Goal: Task Accomplishment & Management: Manage account settings

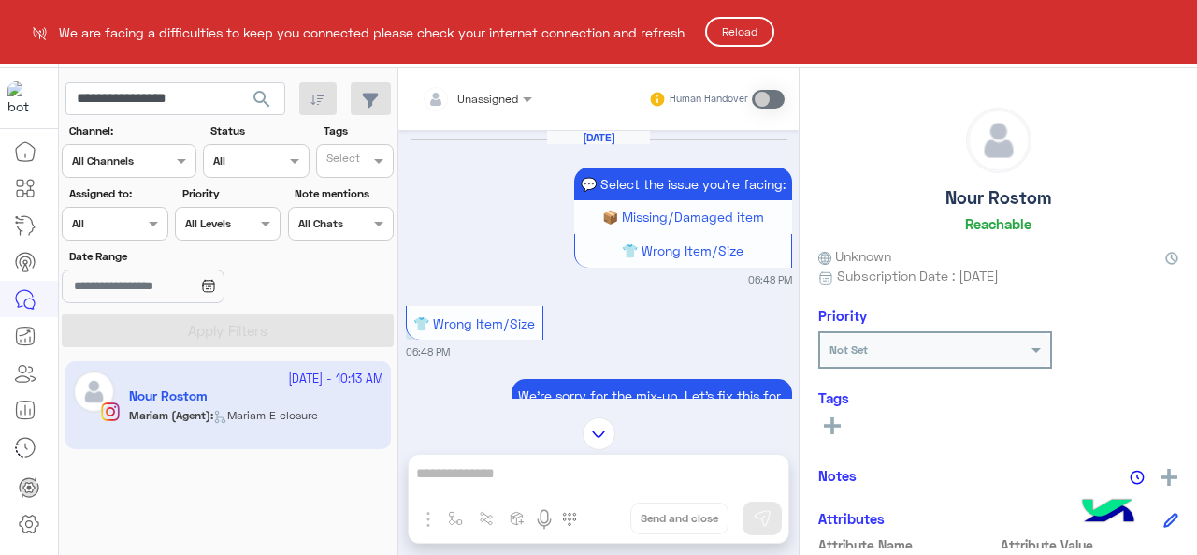
scroll to position [1731, 0]
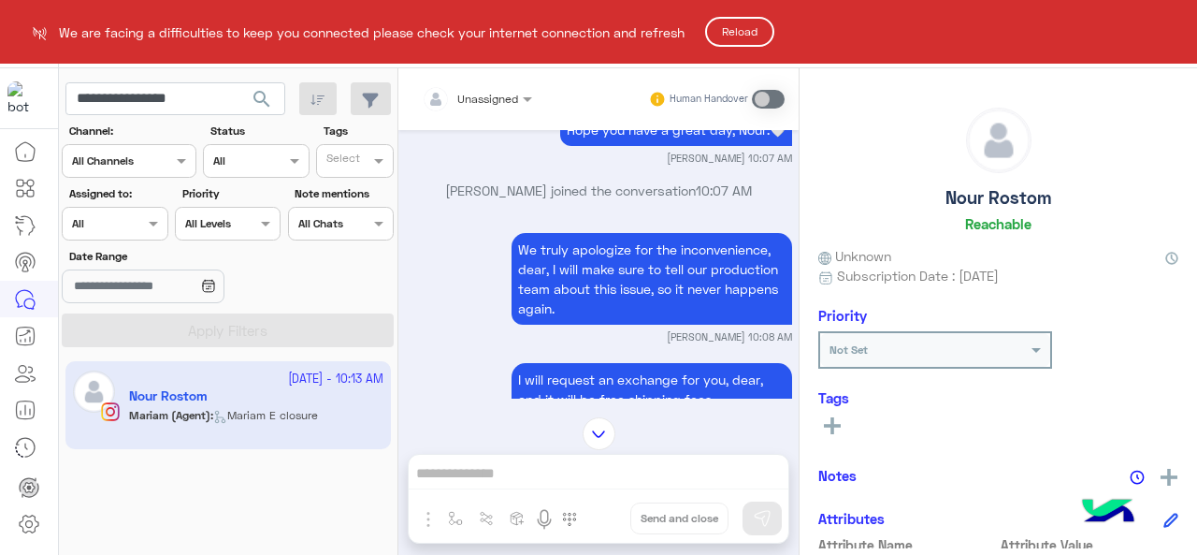
click at [184, 99] on html "**********" at bounding box center [598, 277] width 1197 height 555
click at [750, 31] on button "Reload" at bounding box center [739, 32] width 69 height 30
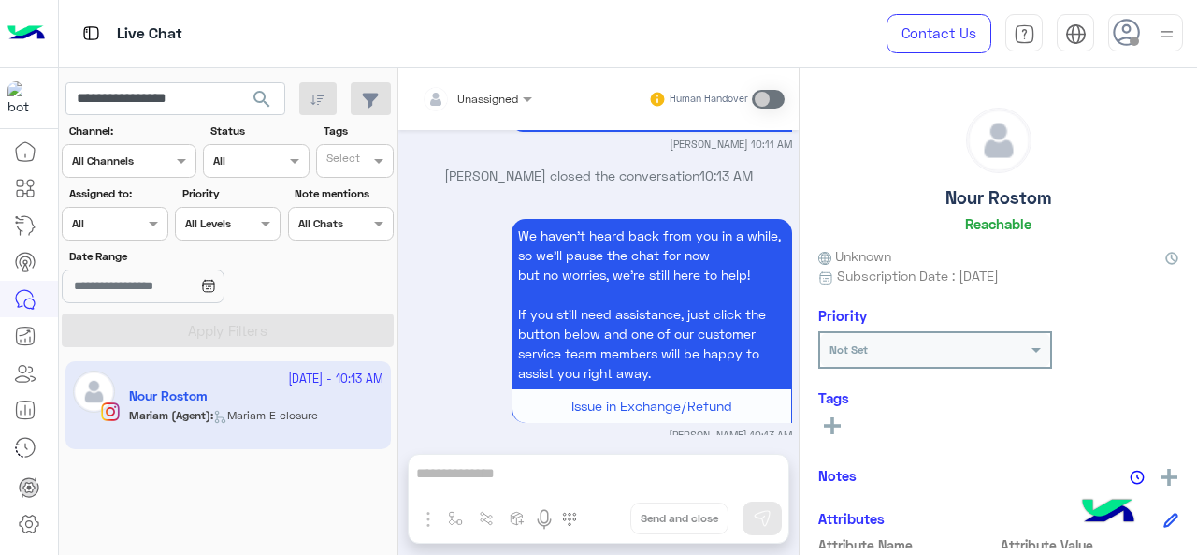
scroll to position [614, 0]
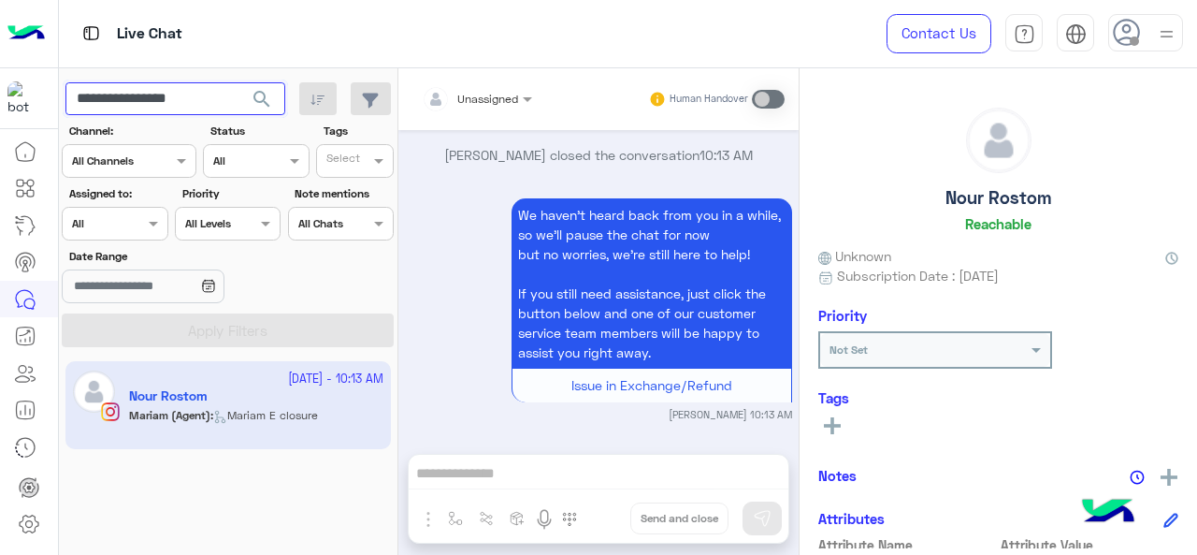
click at [192, 94] on input "**********" at bounding box center [175, 99] width 220 height 34
click at [264, 108] on span "search" at bounding box center [262, 99] width 22 height 22
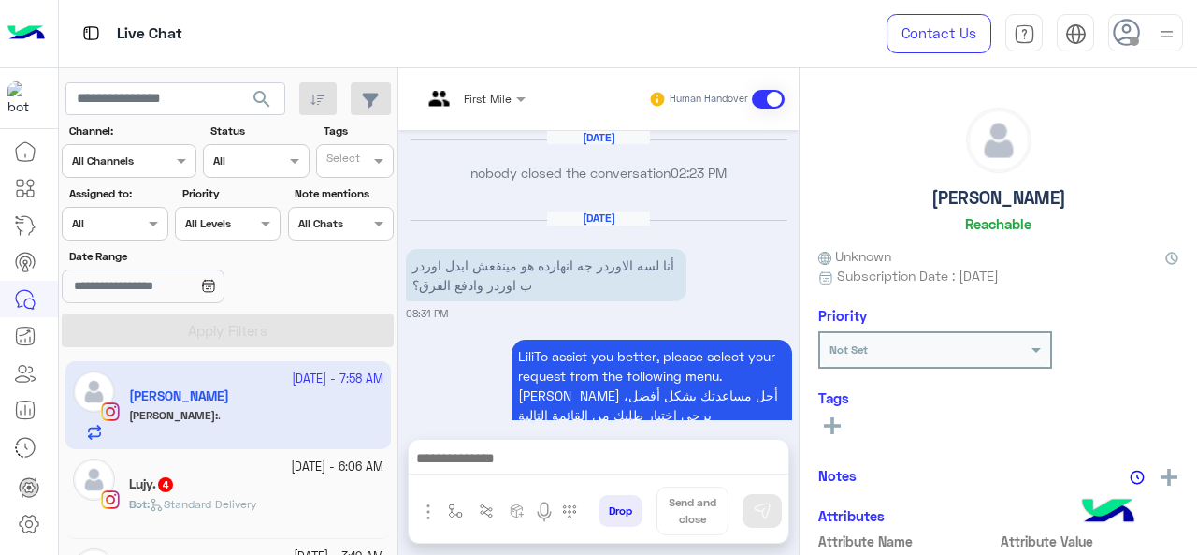
scroll to position [1168, 0]
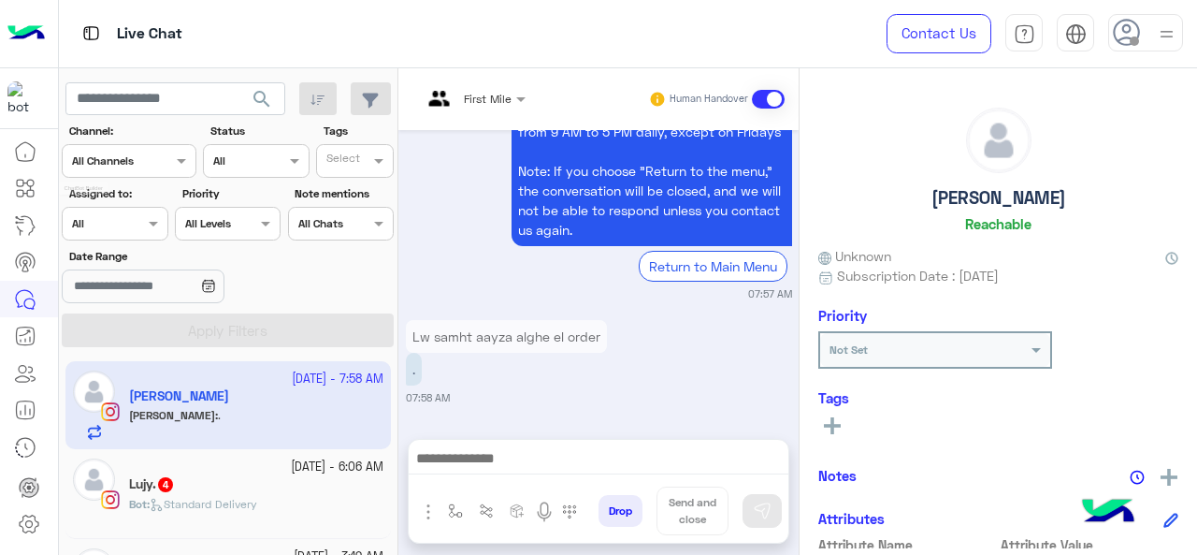
click at [28, 189] on icon at bounding box center [25, 188] width 22 height 22
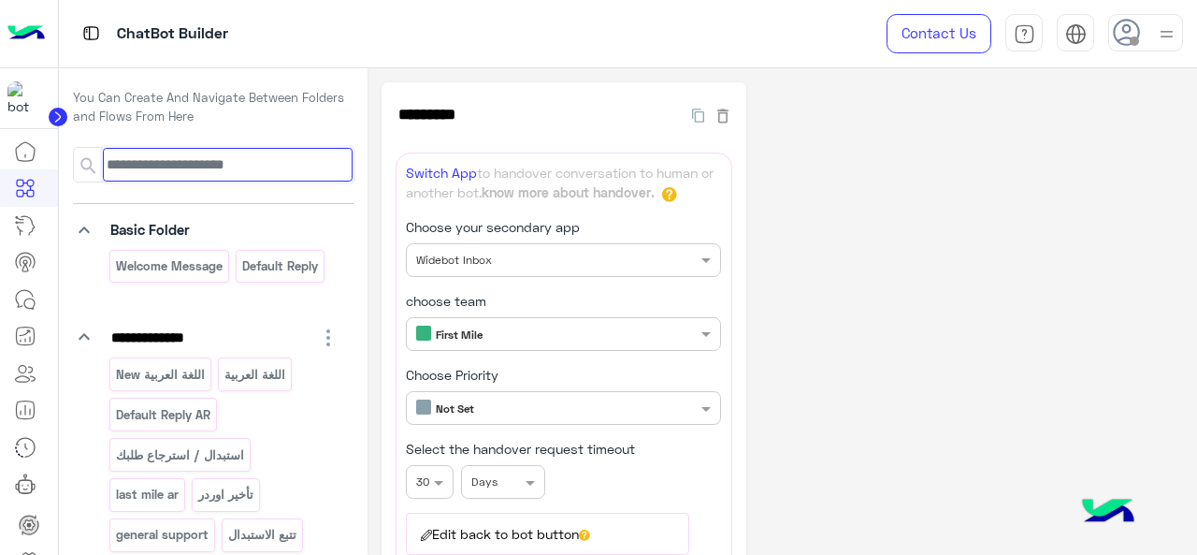
click at [171, 160] on input at bounding box center [227, 165] width 249 height 34
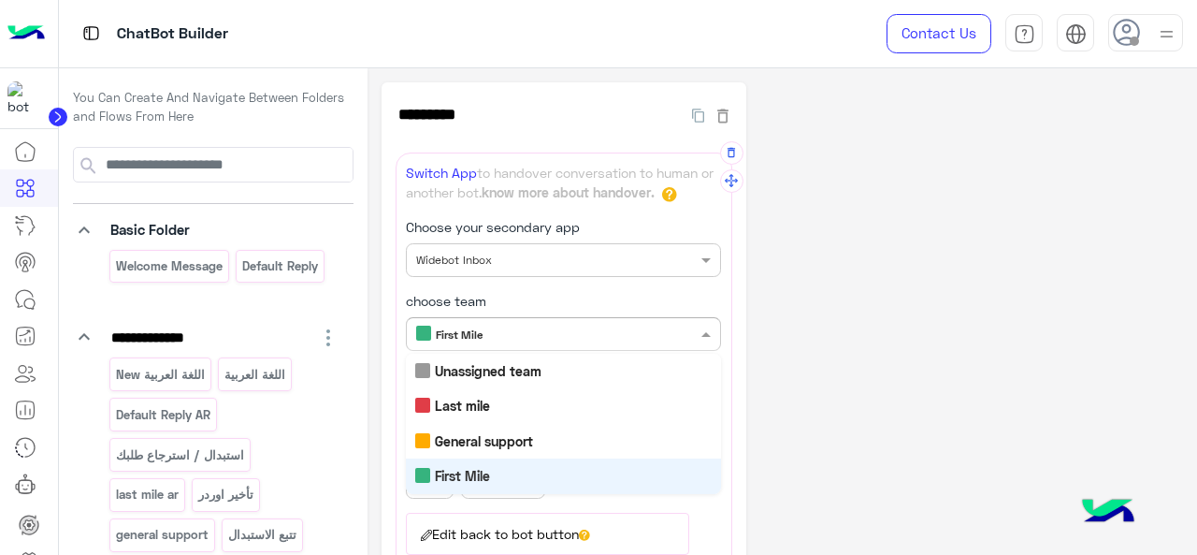
click at [522, 340] on div "Only members with chosen team reply First Mile" at bounding box center [552, 335] width 290 height 18
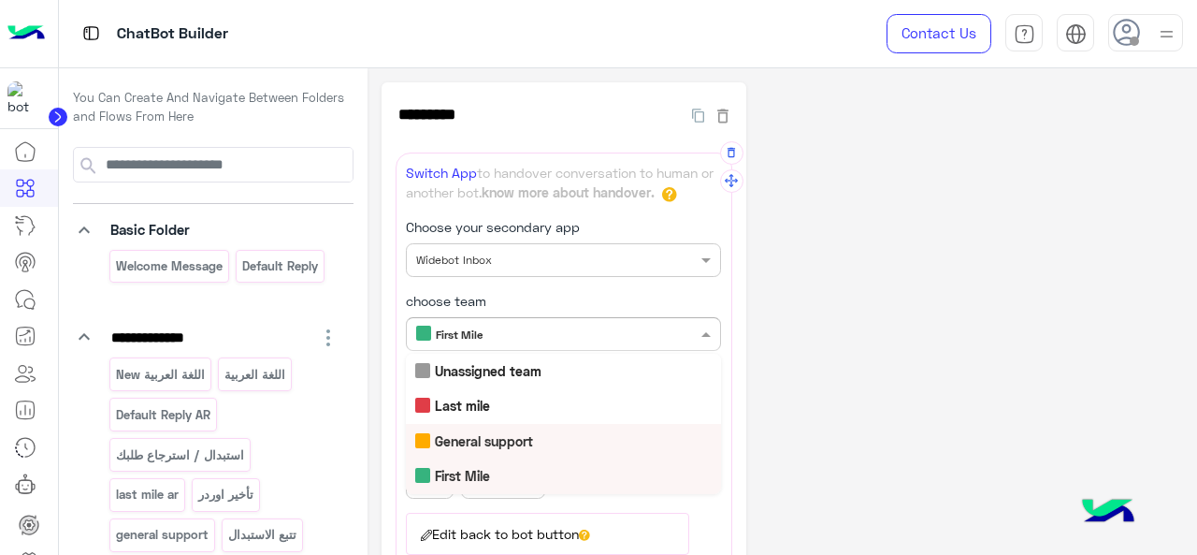
click at [491, 444] on b "General support" at bounding box center [484, 441] width 98 height 16
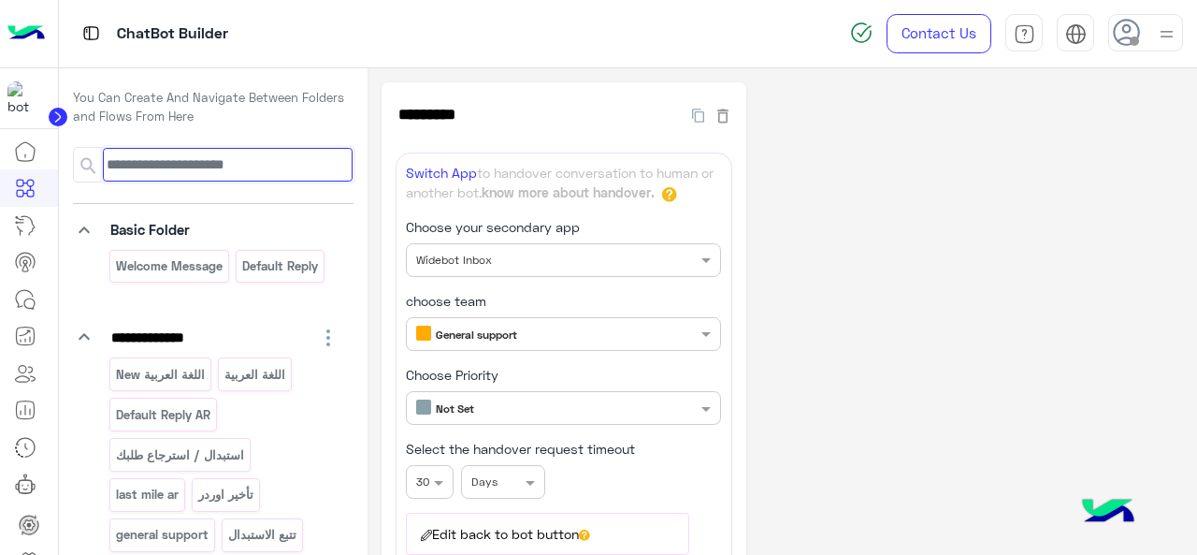
click at [197, 157] on input at bounding box center [227, 165] width 249 height 34
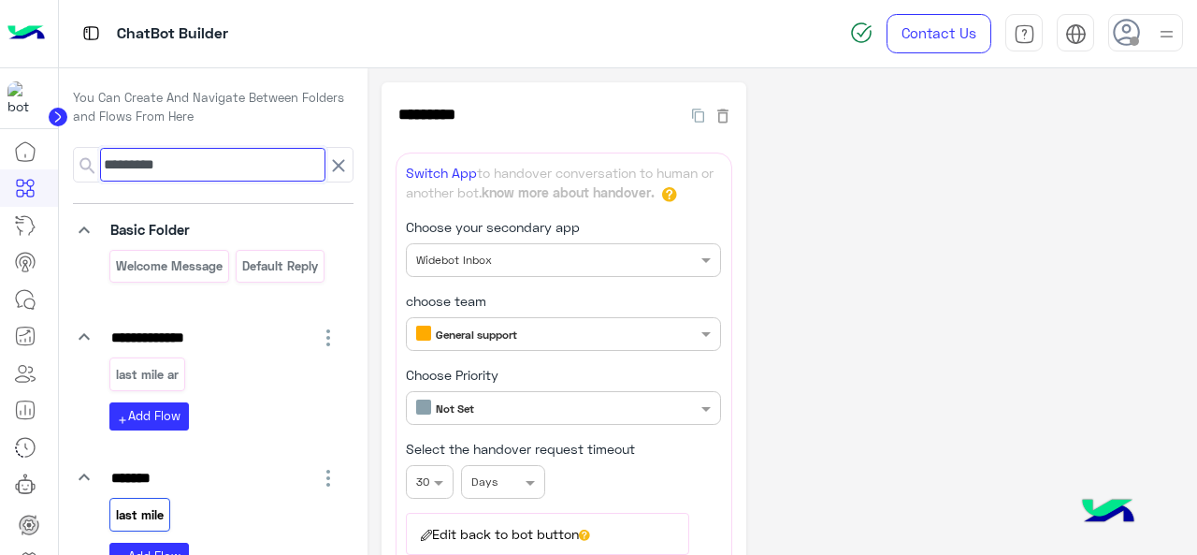
type input "*********"
click at [153, 516] on p "last mile" at bounding box center [139, 515] width 51 height 22
click at [162, 508] on p "last mile" at bounding box center [139, 515] width 51 height 22
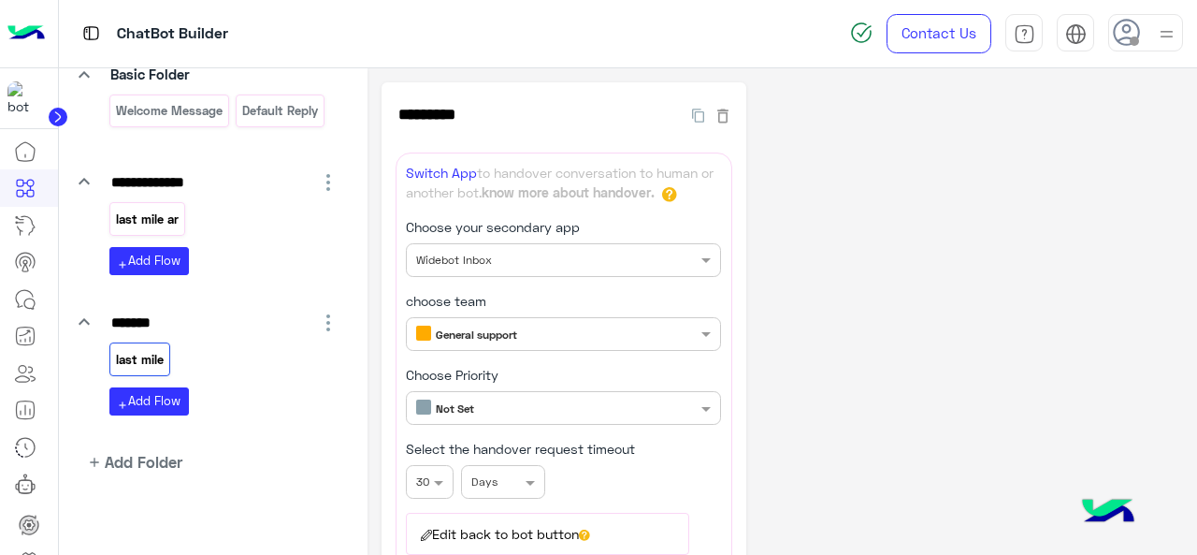
click at [155, 214] on p "last mile ar" at bounding box center [146, 220] width 65 height 22
click at [514, 341] on div "Only members with chosen team reply First Mile" at bounding box center [563, 334] width 315 height 34
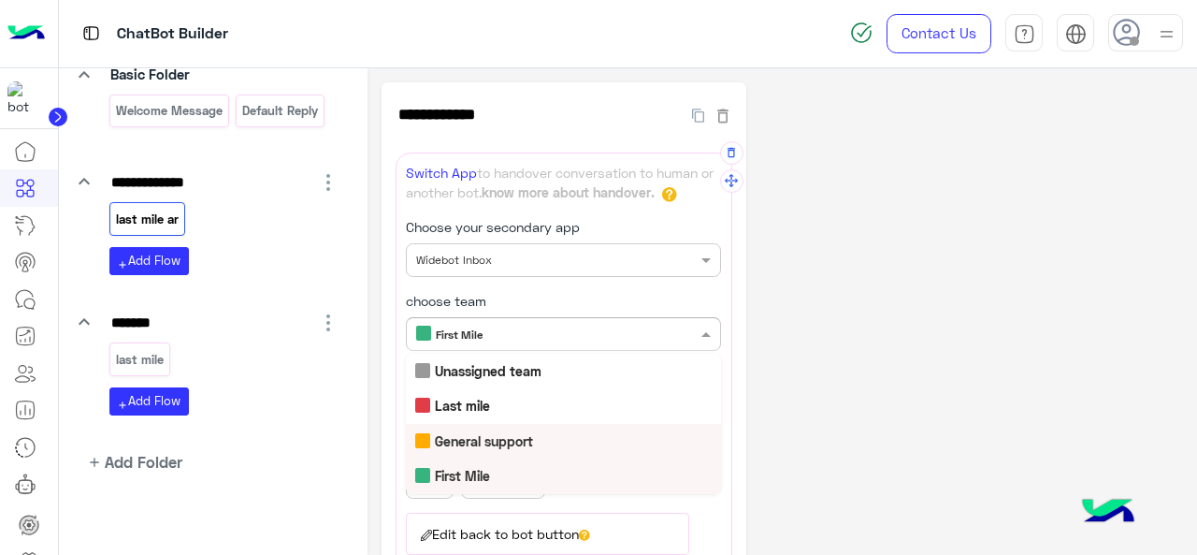
click at [477, 433] on b "General support" at bounding box center [484, 441] width 98 height 16
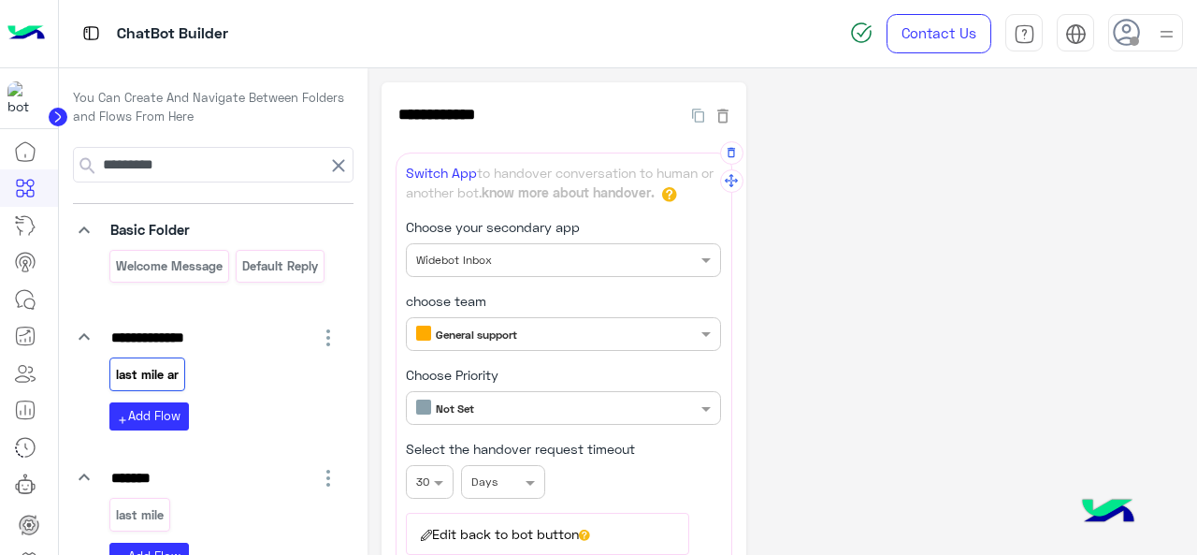
click at [333, 166] on icon at bounding box center [339, 166] width 12 height 12
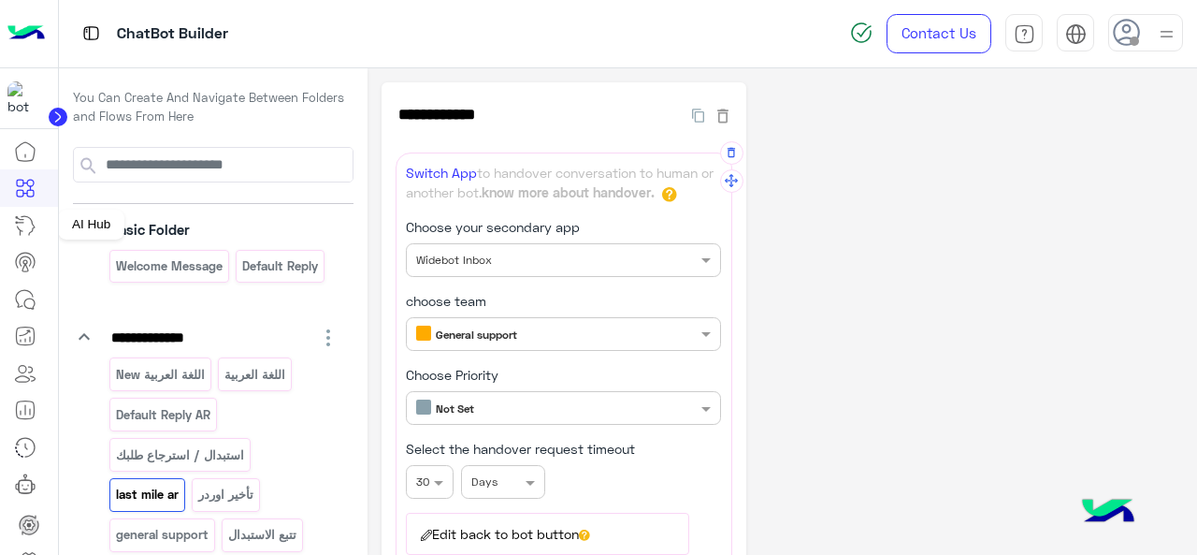
click at [32, 220] on icon at bounding box center [27, 225] width 18 height 19
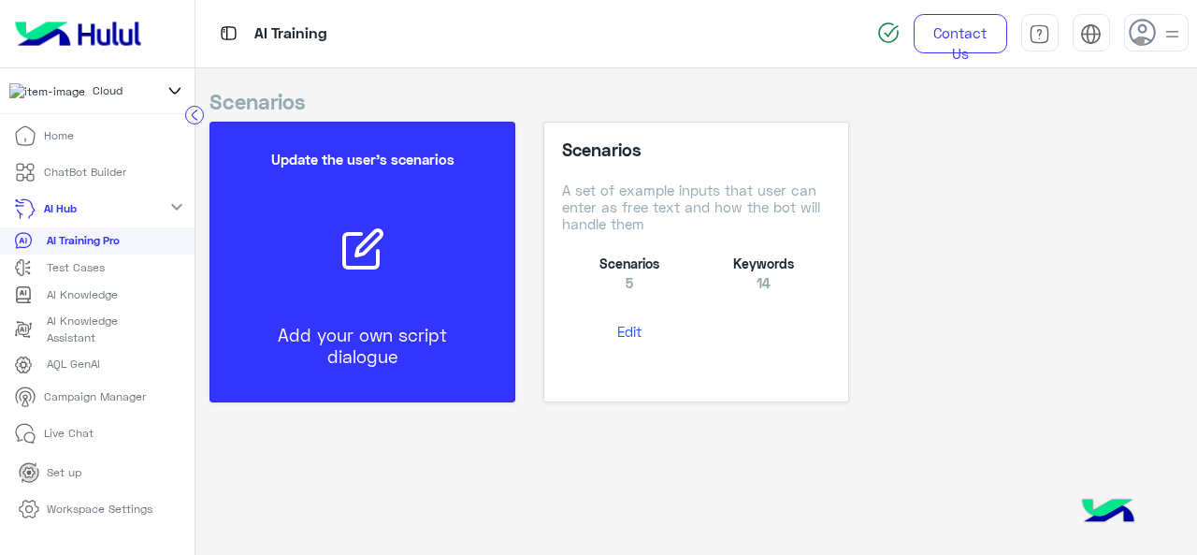
click at [66, 398] on p "Campaign Manager" at bounding box center [95, 396] width 102 height 17
click at [66, 401] on p "Campaign Manager" at bounding box center [95, 396] width 102 height 17
click at [135, 405] on p "Campaign Manager" at bounding box center [95, 396] width 102 height 17
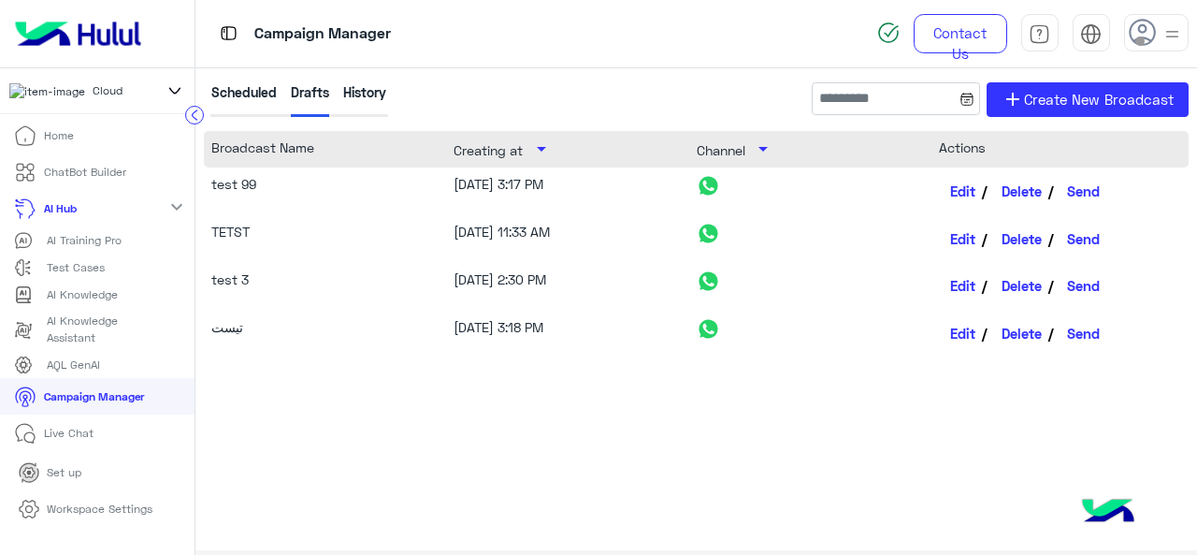
click at [171, 216] on mat-icon "expand_more" at bounding box center [177, 207] width 22 height 22
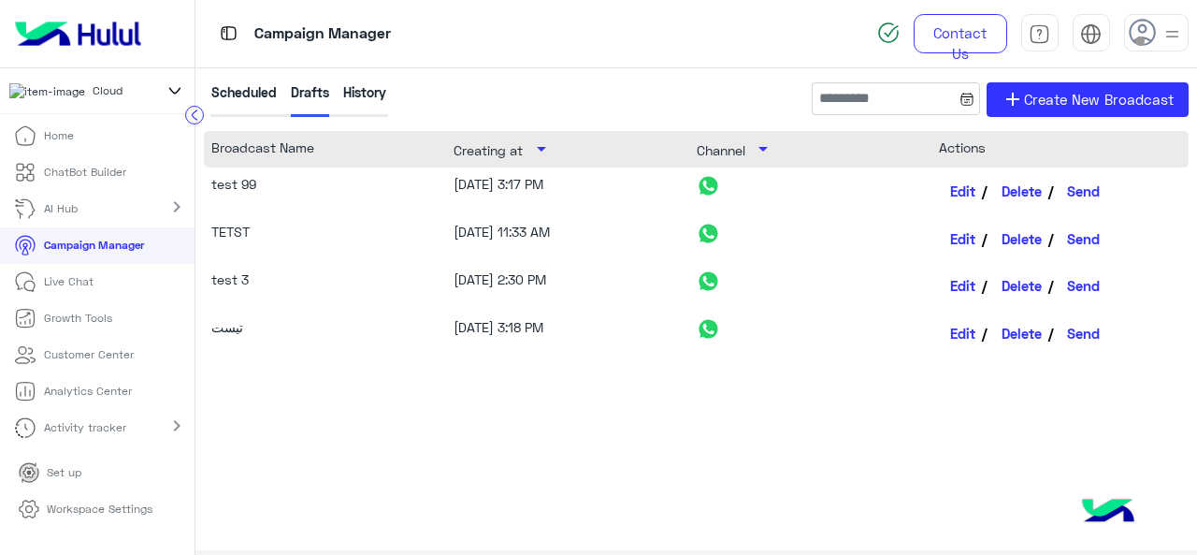
click at [101, 326] on p "Growth Tools" at bounding box center [78, 318] width 68 height 17
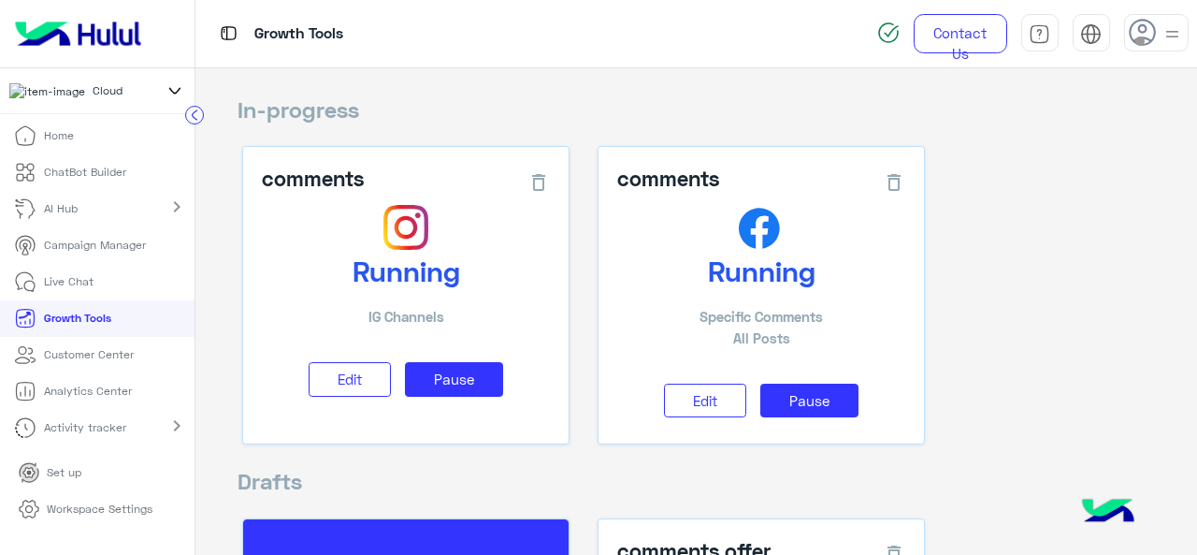
click at [88, 210] on link "AI Hub" at bounding box center [49, 209] width 98 height 36
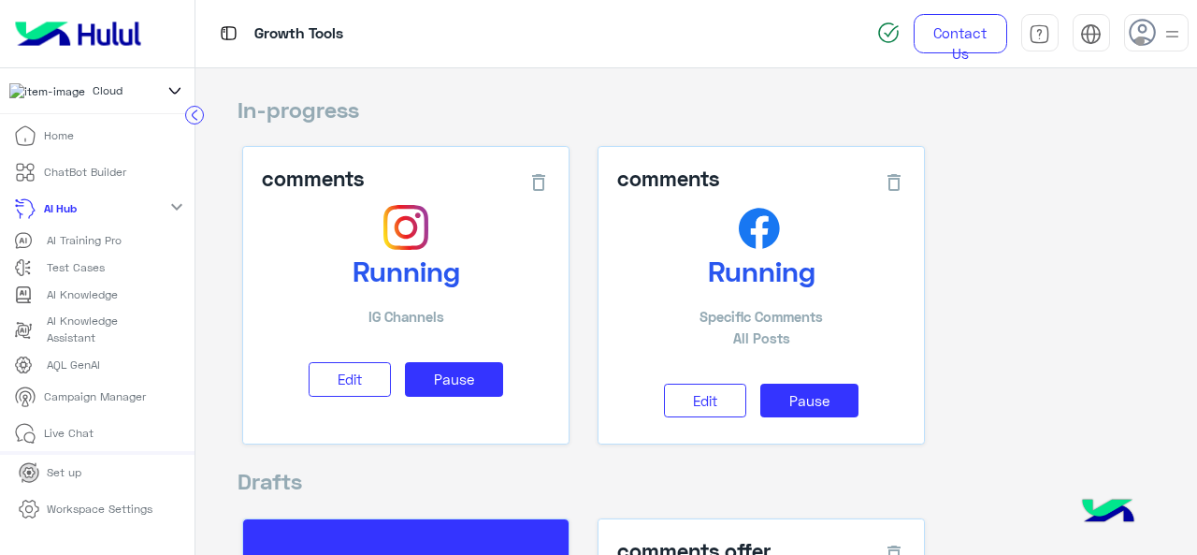
click at [78, 169] on link "ChatBot Builder" at bounding box center [70, 172] width 140 height 36
click at [76, 179] on p "ChatBot Builder" at bounding box center [85, 172] width 82 height 17
click at [47, 176] on p "ChatBot Builder" at bounding box center [85, 172] width 82 height 17
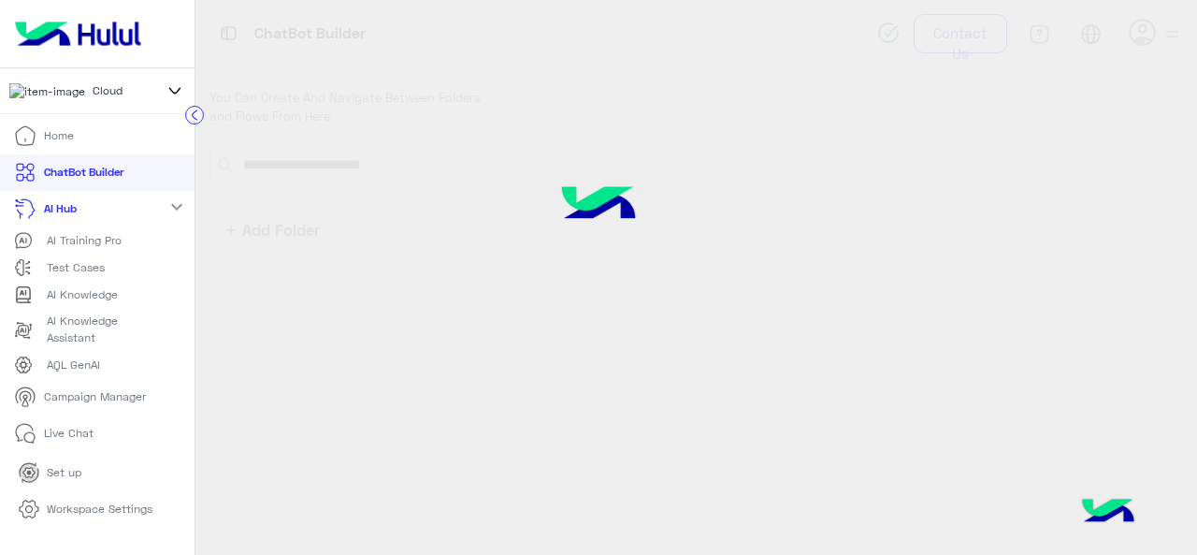
click at [47, 176] on p "ChatBot Builder" at bounding box center [84, 172] width 80 height 17
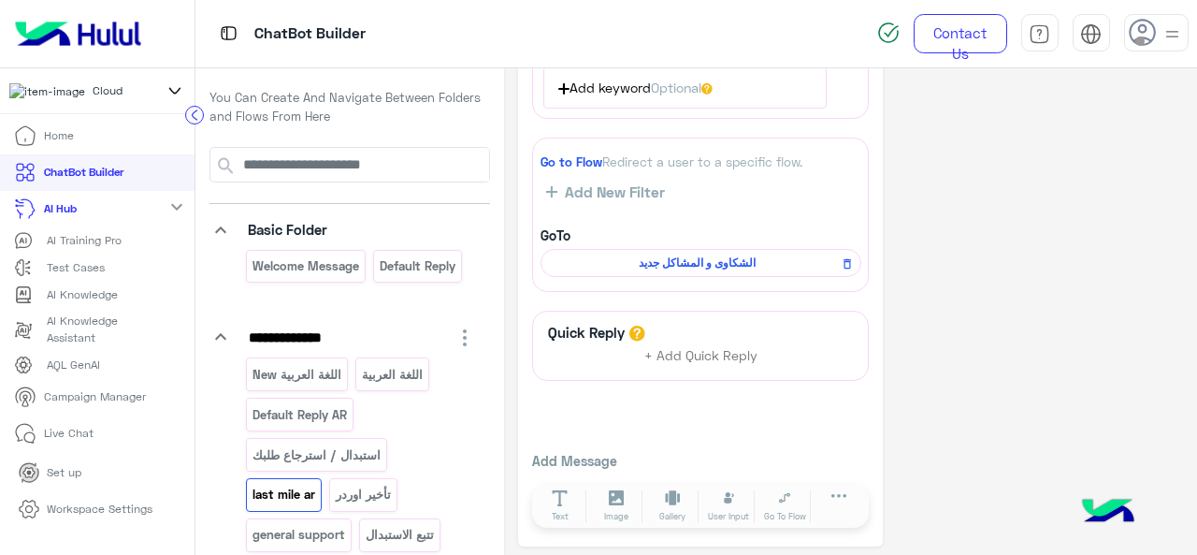
scroll to position [183, 0]
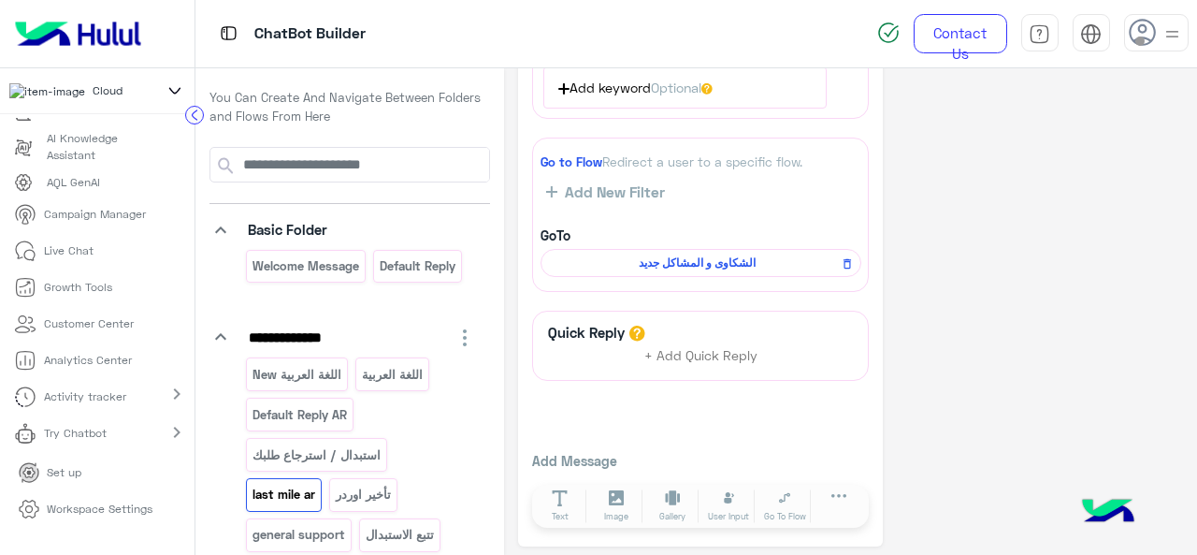
click at [104, 516] on p "Workspace Settings" at bounding box center [100, 508] width 106 height 17
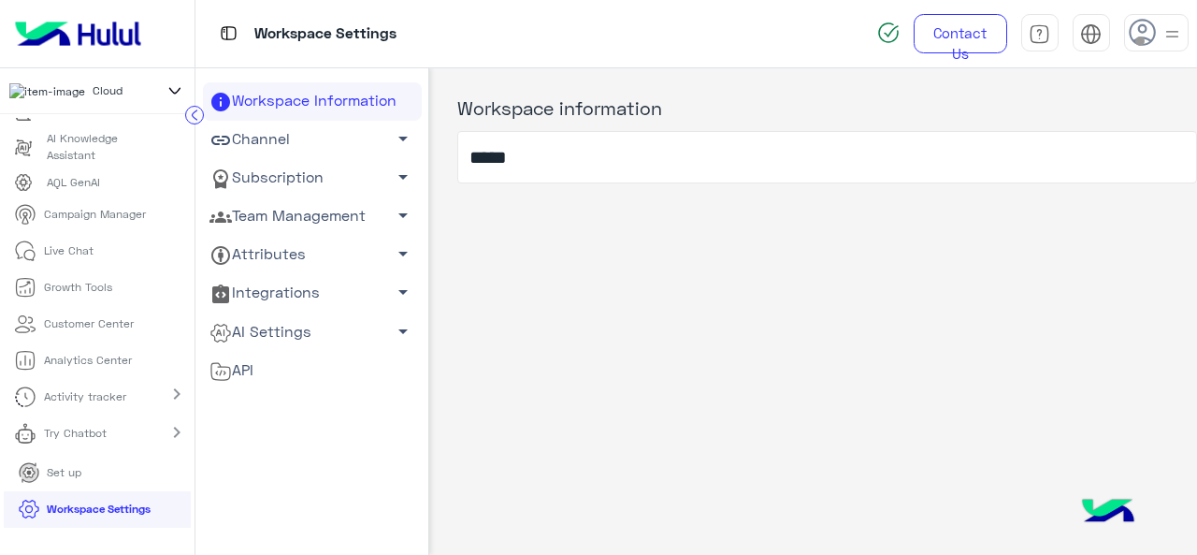
click at [356, 211] on link "Team Management arrow_drop_down" at bounding box center [312, 216] width 219 height 38
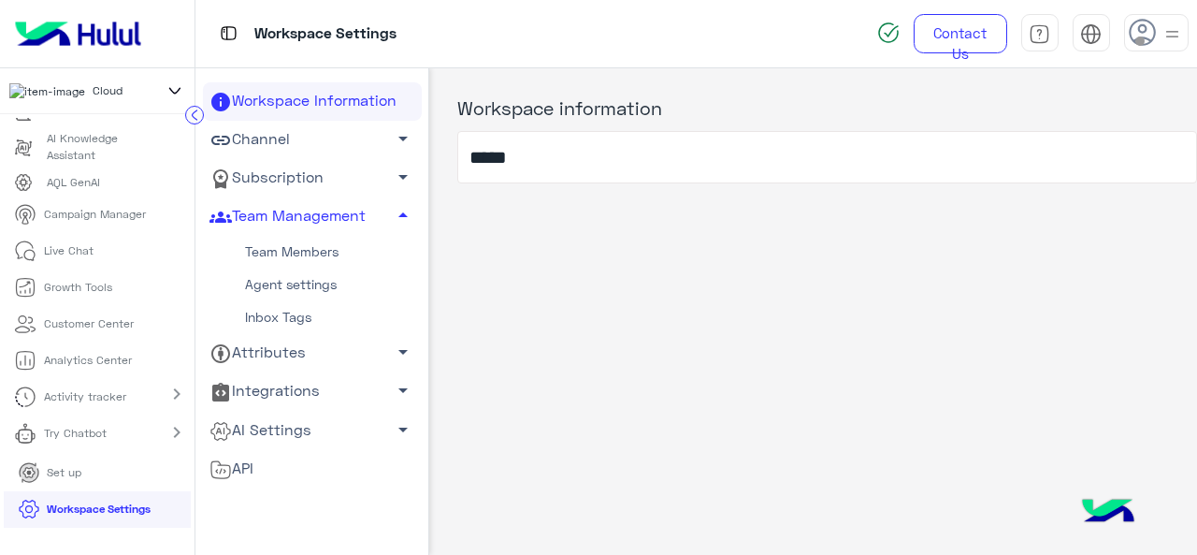
click at [264, 314] on link "Inbox Tags" at bounding box center [312, 317] width 219 height 33
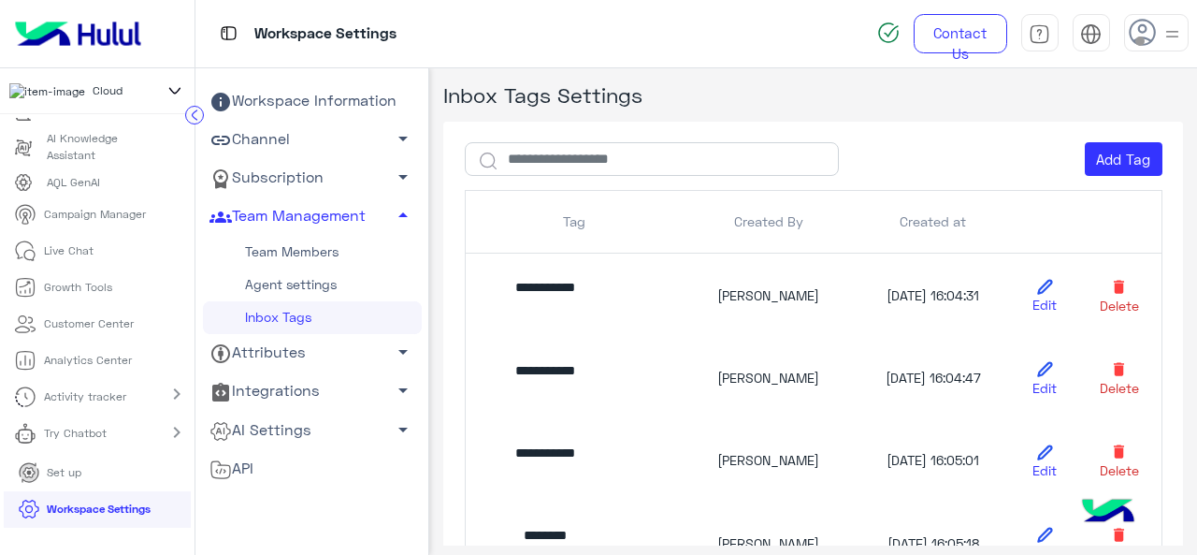
click at [299, 261] on link "Team Members" at bounding box center [312, 252] width 219 height 33
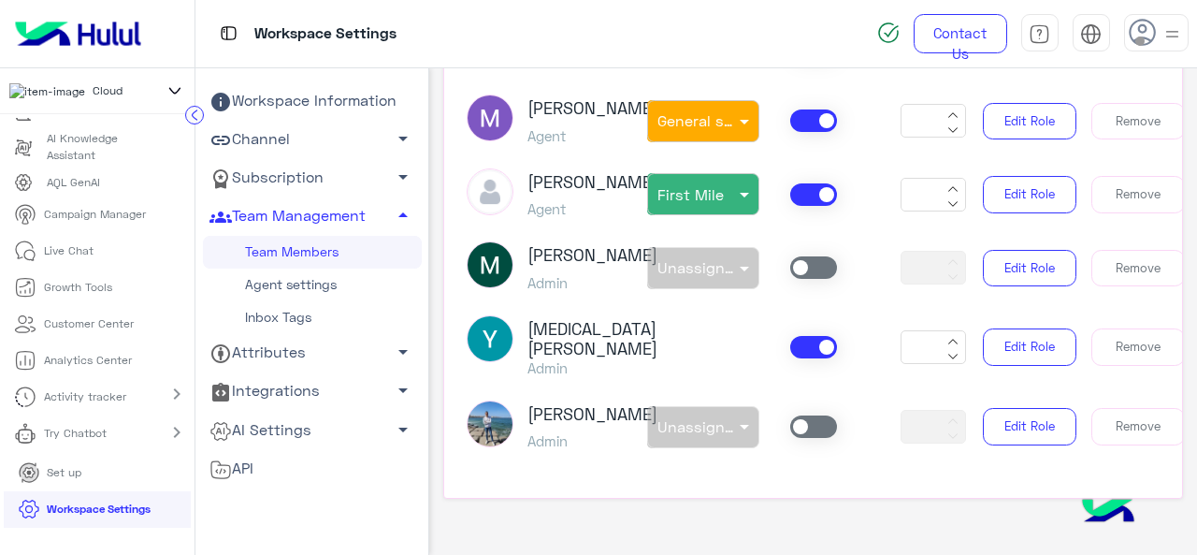
scroll to position [374, 0]
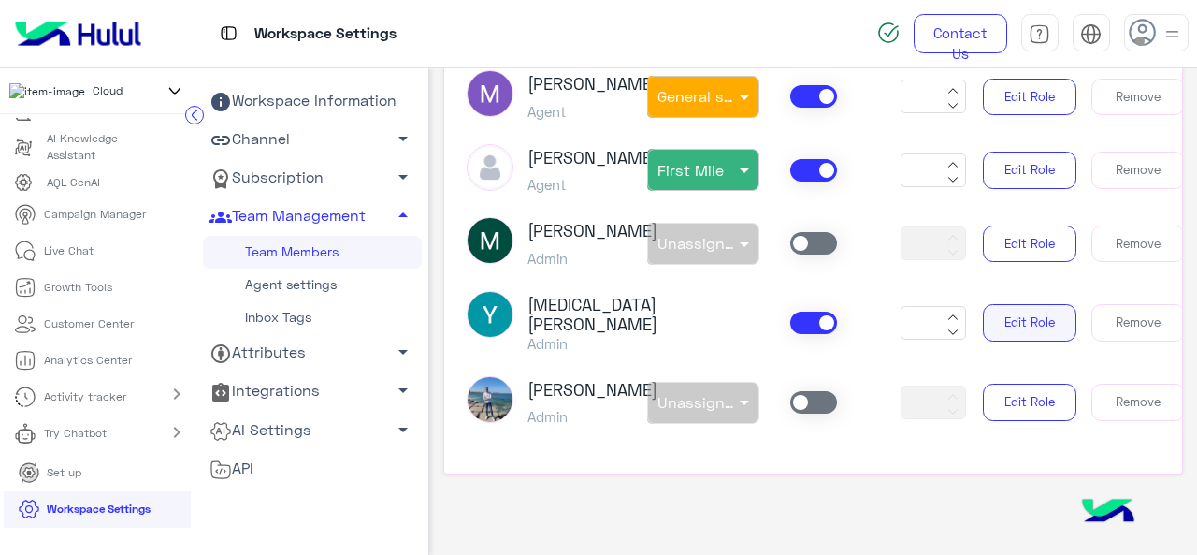
click at [1011, 304] on button "Edit Role" at bounding box center [1030, 322] width 94 height 37
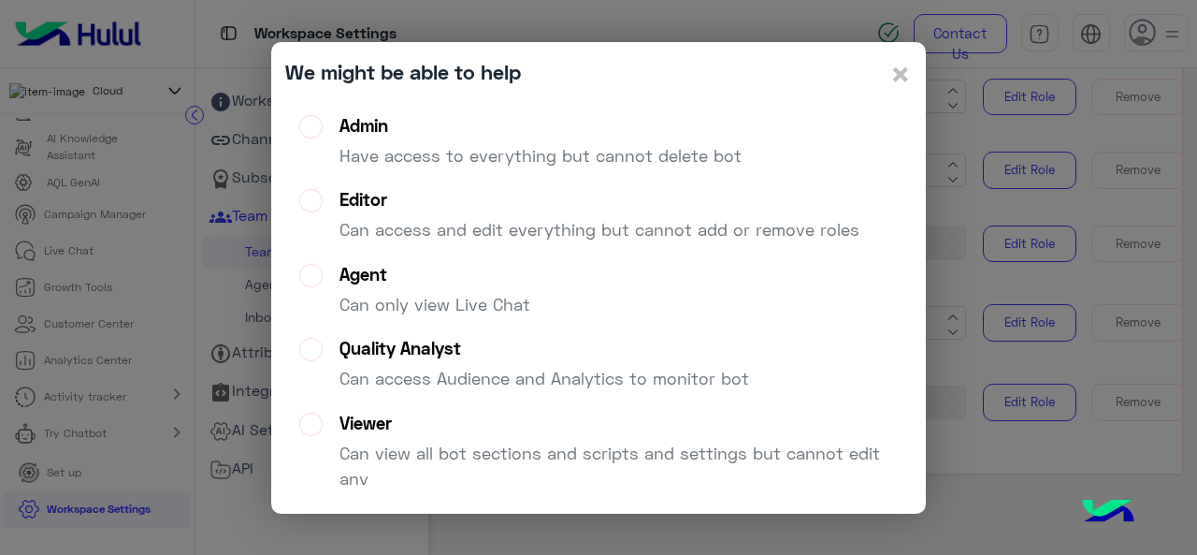
click at [326, 274] on label "Agent Can only view Live Chat" at bounding box center [414, 297] width 231 height 67
click at [901, 80] on span "×" at bounding box center [901, 73] width 22 height 42
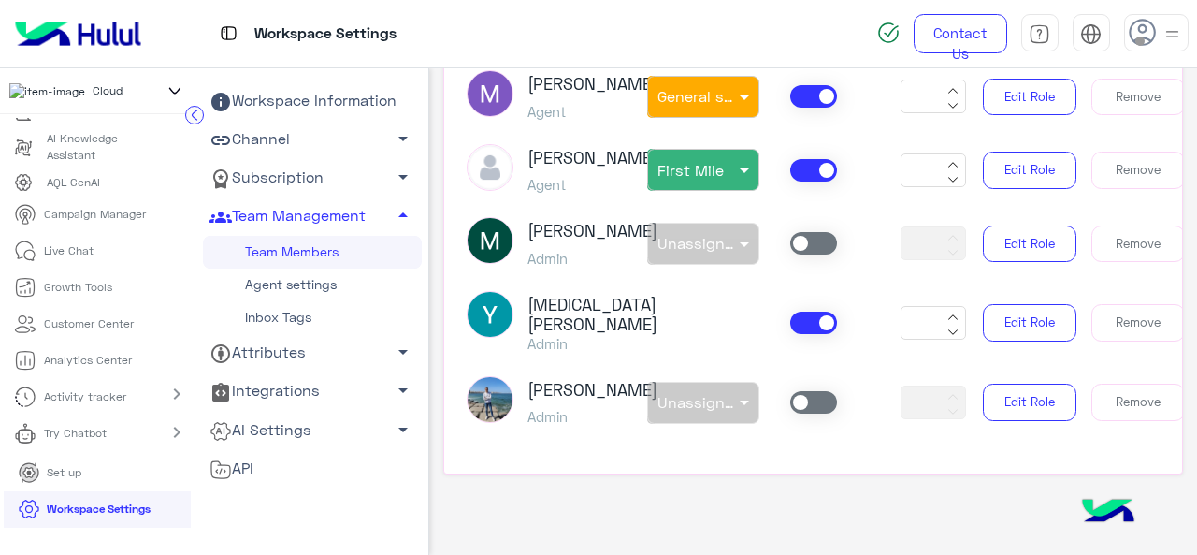
click at [699, 296] on div "Yasmin Ragaa Admin * Edit Role Remove" at bounding box center [813, 323] width 721 height 65
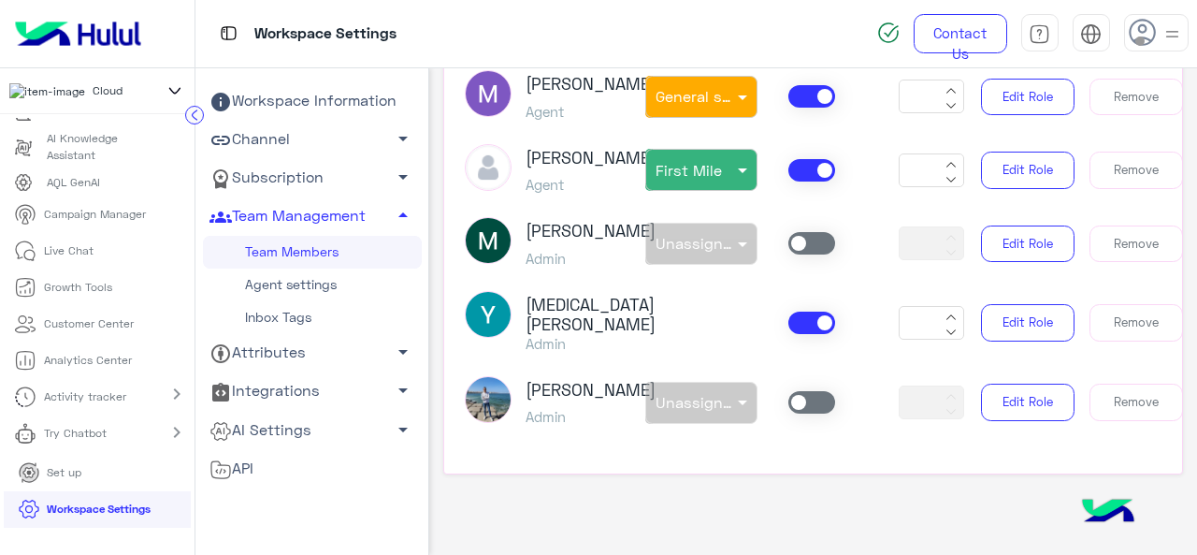
scroll to position [1586, 0]
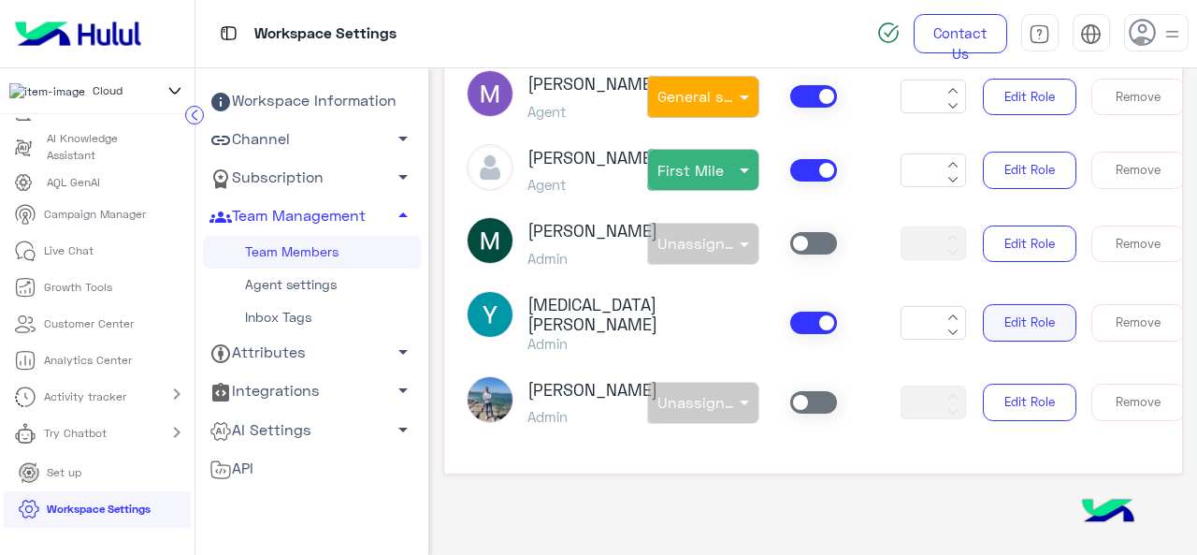
click at [990, 310] on button "Edit Role" at bounding box center [1030, 322] width 94 height 37
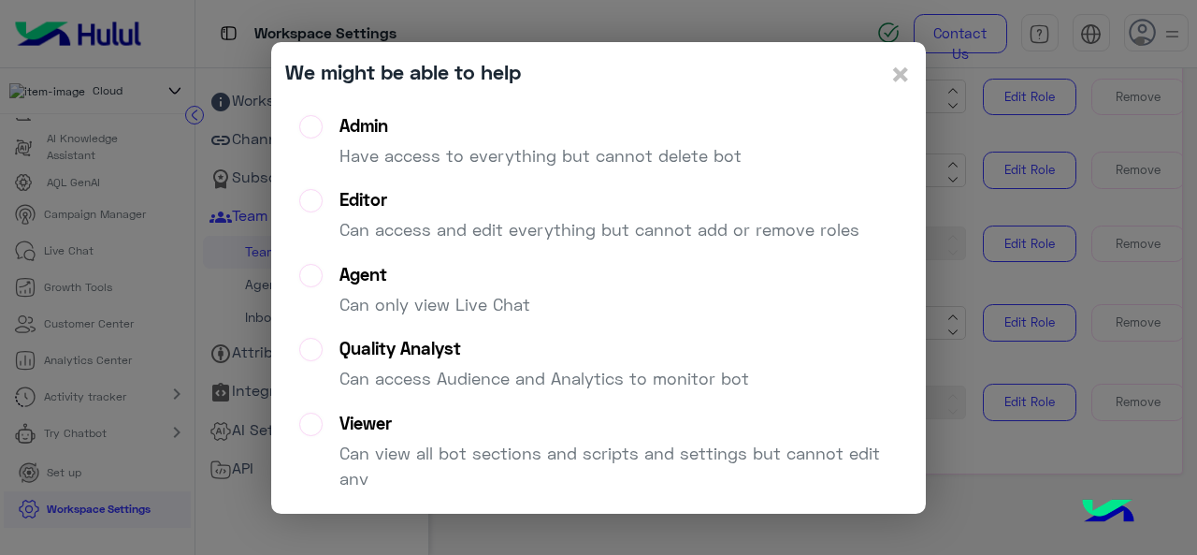
click at [321, 272] on label "Agent Can only view Live Chat" at bounding box center [414, 297] width 231 height 67
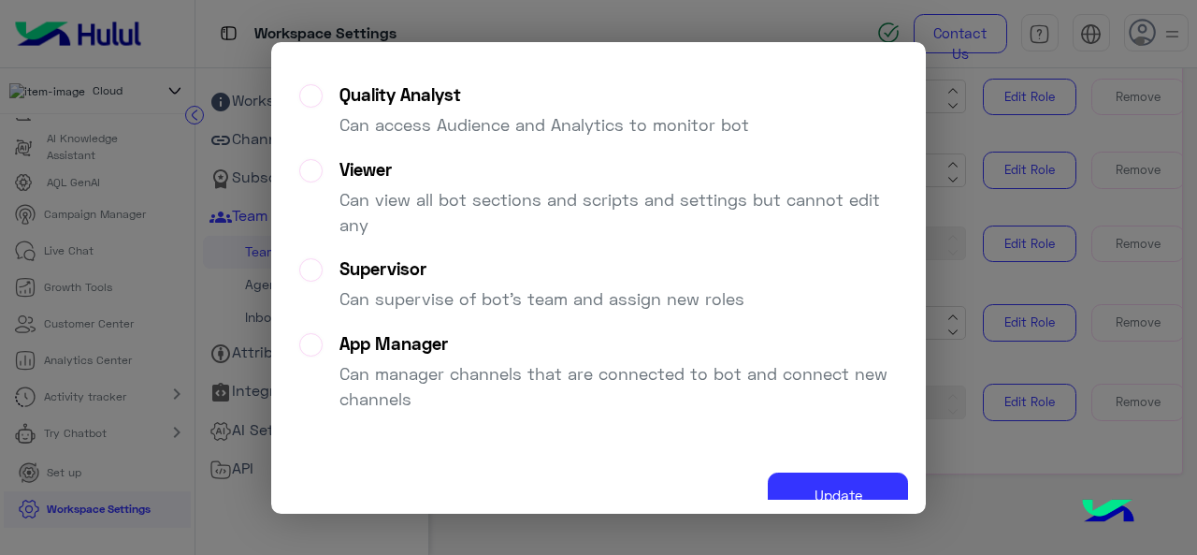
scroll to position [59, 0]
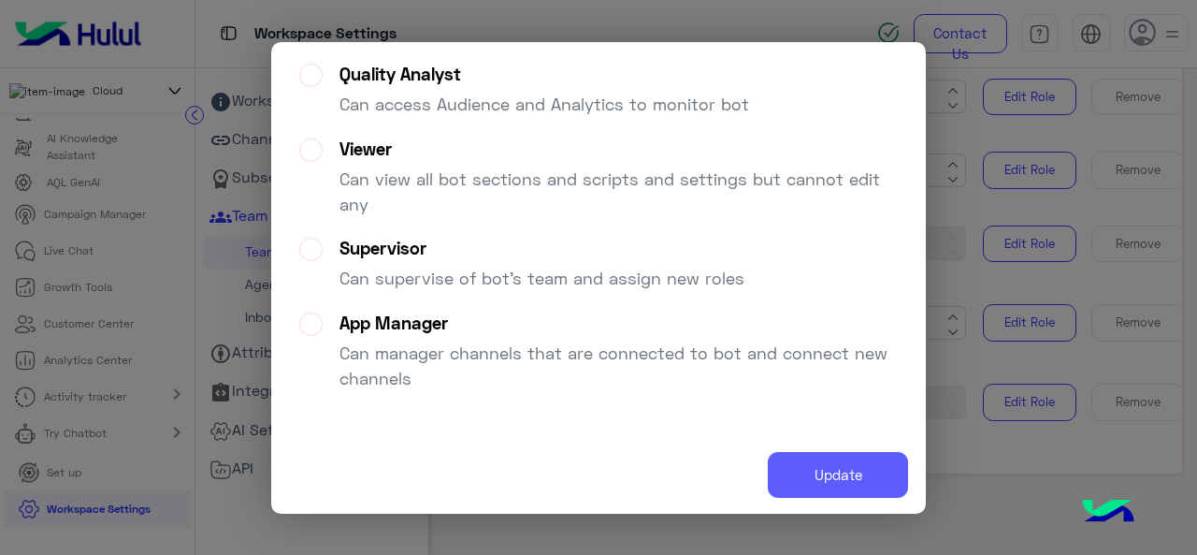
click at [803, 473] on button "Update" at bounding box center [838, 475] width 140 height 46
click at [819, 484] on button "Update" at bounding box center [838, 475] width 140 height 46
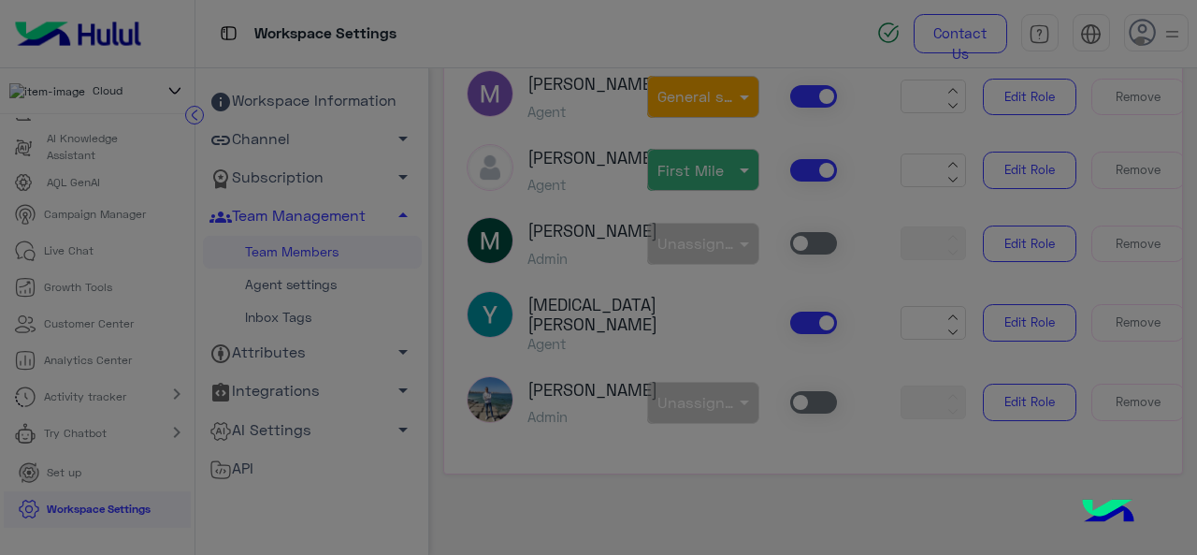
click at [819, 480] on modal-container "We might be able to help × Admin Have access to everything but cannot delete bo…" at bounding box center [598, 277] width 1197 height 555
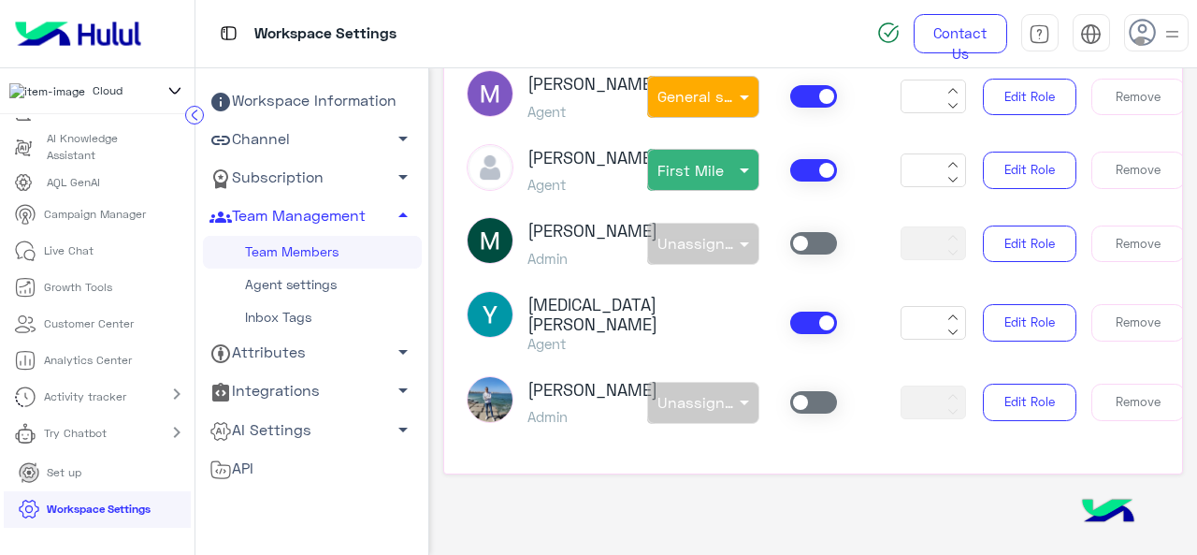
click at [731, 149] on div "non × First Mile" at bounding box center [703, 170] width 112 height 42
click at [715, 203] on span "Unassigned team" at bounding box center [711, 211] width 109 height 16
click at [694, 317] on div "Yasmin Ragaa Agent * Edit Role Remove" at bounding box center [813, 323] width 721 height 65
click at [737, 160] on span at bounding box center [746, 170] width 23 height 20
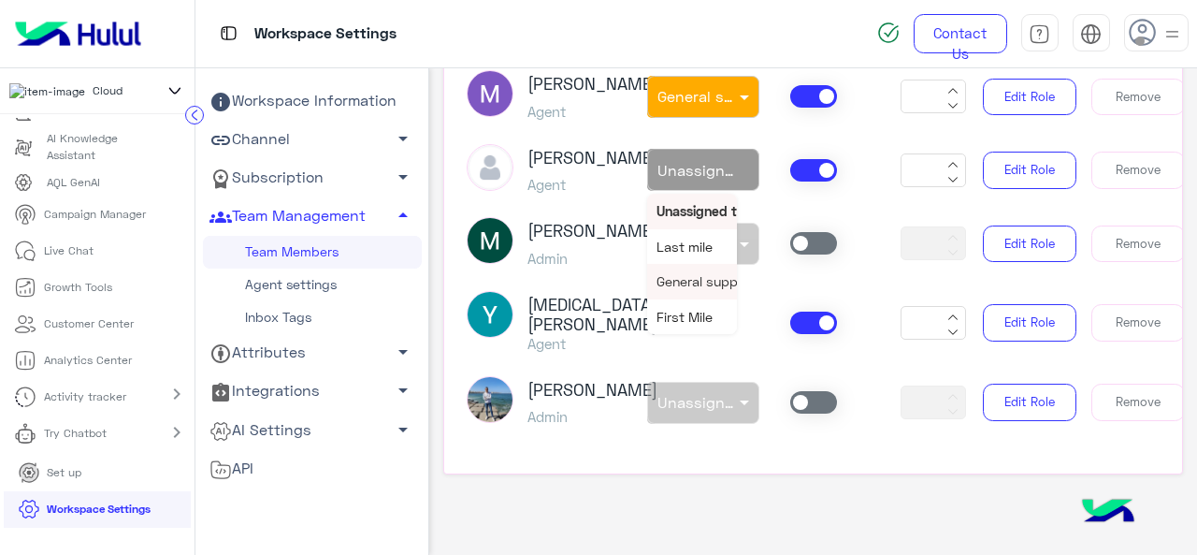
scroll to position [385, 0]
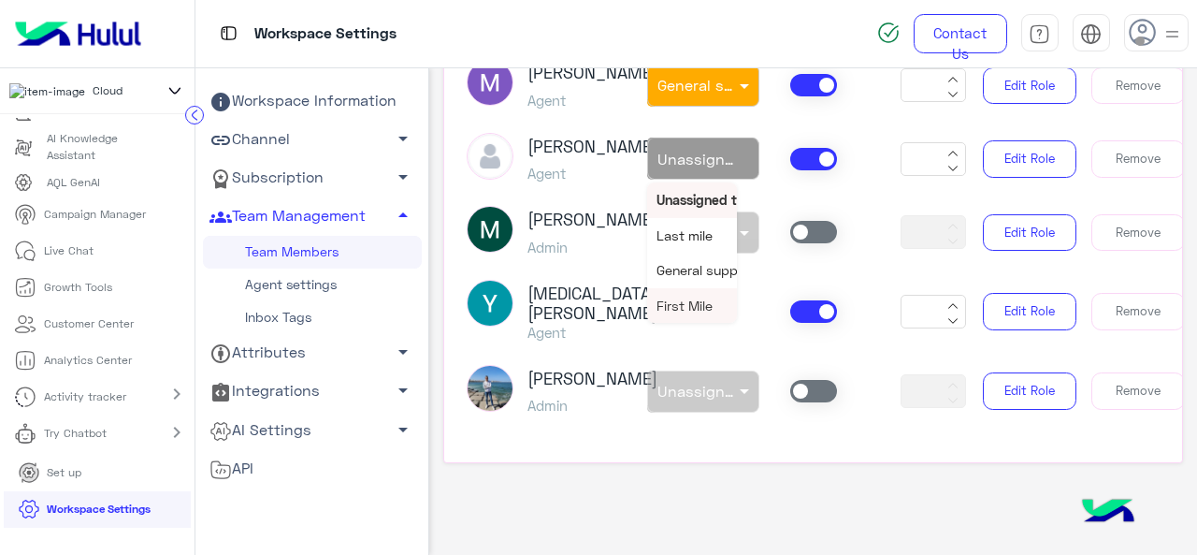
click at [735, 329] on article "Sabrin Shawky Owner non × Unassigned team * Maram Ahmed Admin * Edit Role Leave…" at bounding box center [813, 206] width 738 height 468
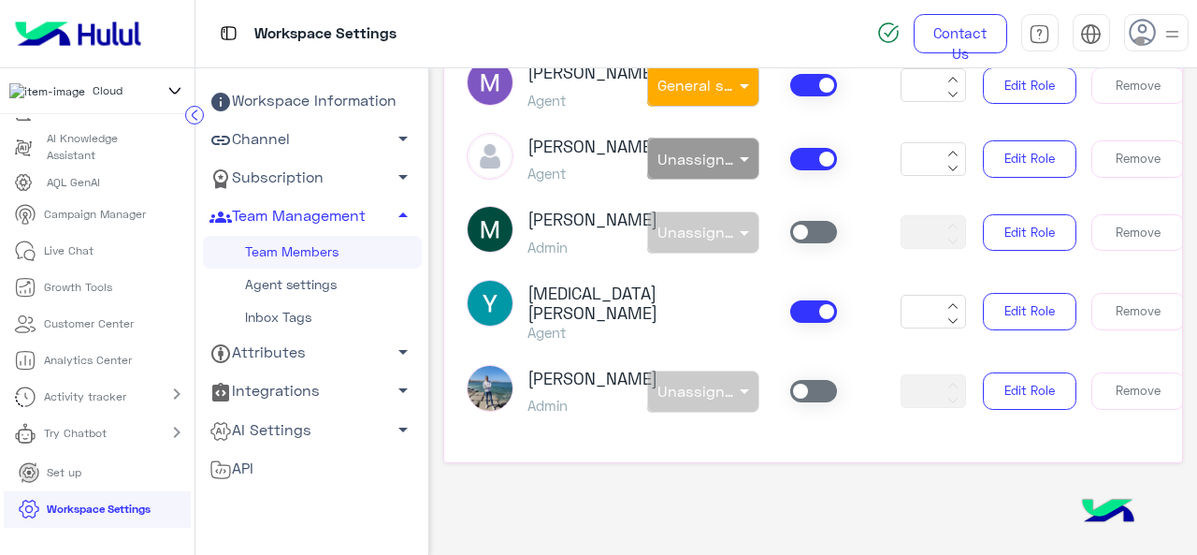
click at [803, 300] on span at bounding box center [813, 311] width 47 height 22
click at [819, 300] on span at bounding box center [813, 311] width 47 height 22
click at [1035, 297] on button "Edit Role" at bounding box center [1030, 311] width 94 height 37
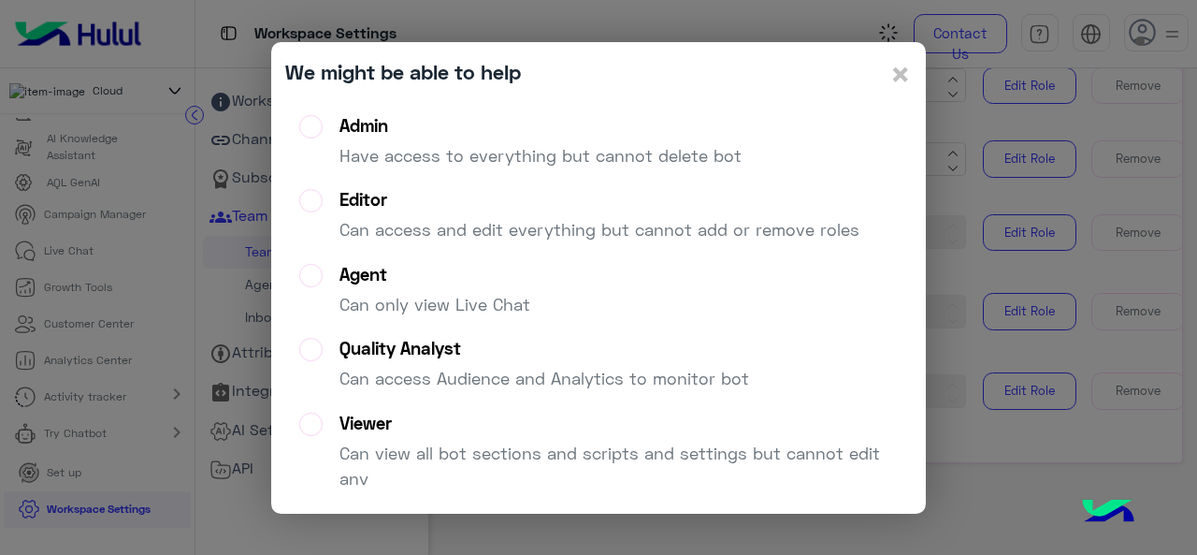
click at [360, 128] on div "Admin" at bounding box center [541, 126] width 402 height 22
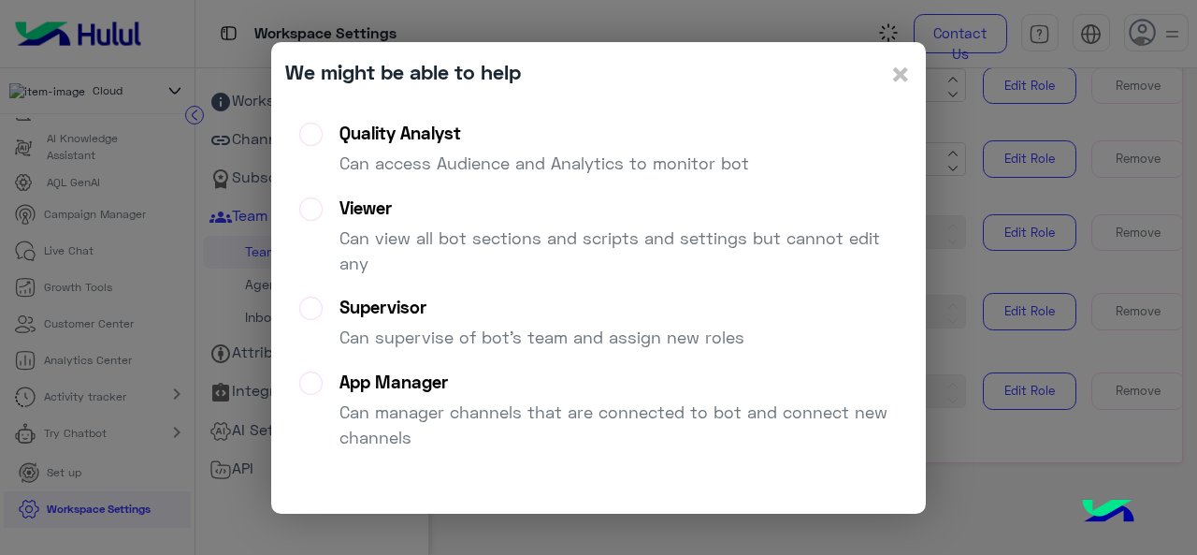
scroll to position [59, 0]
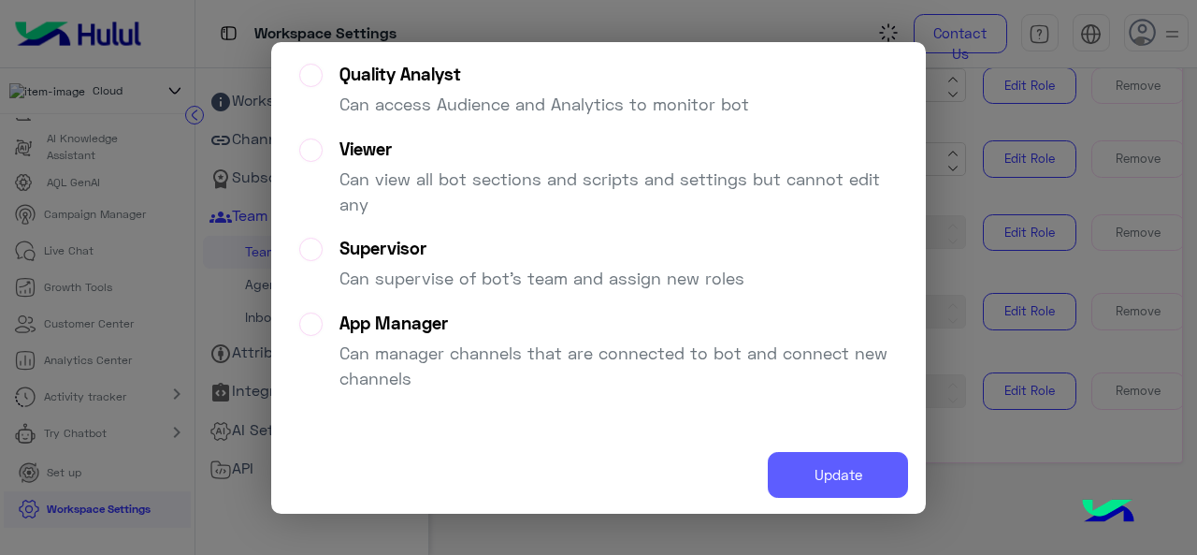
click at [804, 463] on button "Update" at bounding box center [838, 475] width 140 height 46
click at [817, 478] on button "Update" at bounding box center [838, 475] width 140 height 46
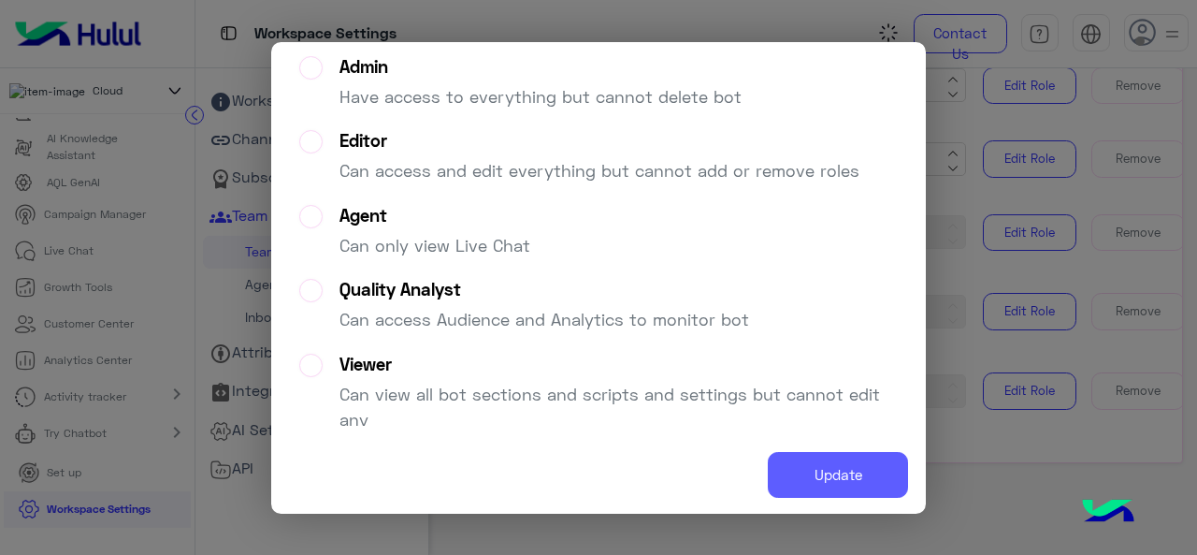
click at [819, 472] on button "Update" at bounding box center [838, 475] width 140 height 46
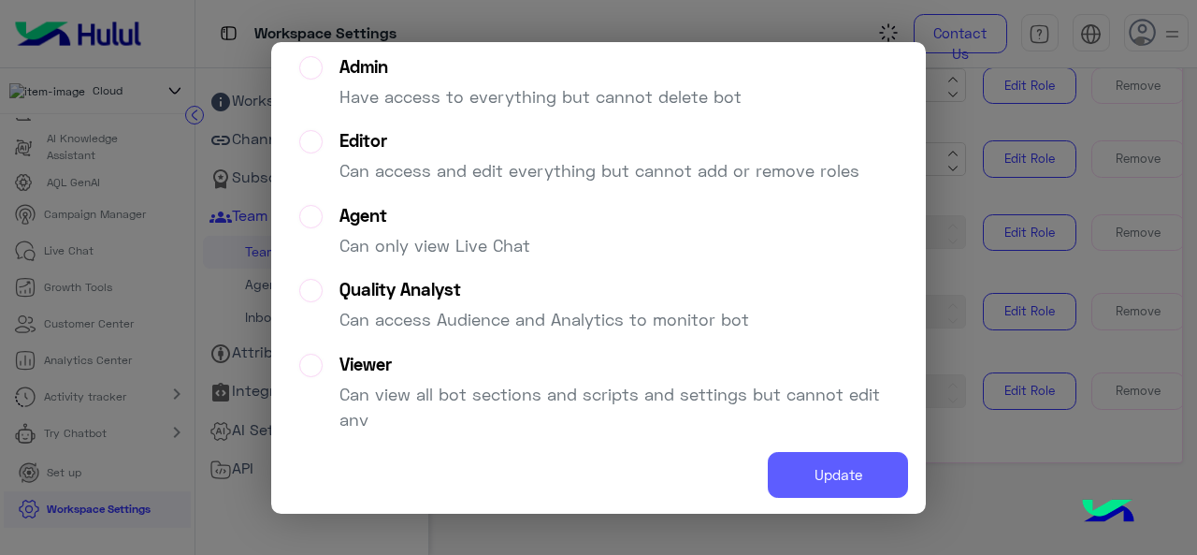
click at [819, 472] on button "Update" at bounding box center [838, 475] width 140 height 46
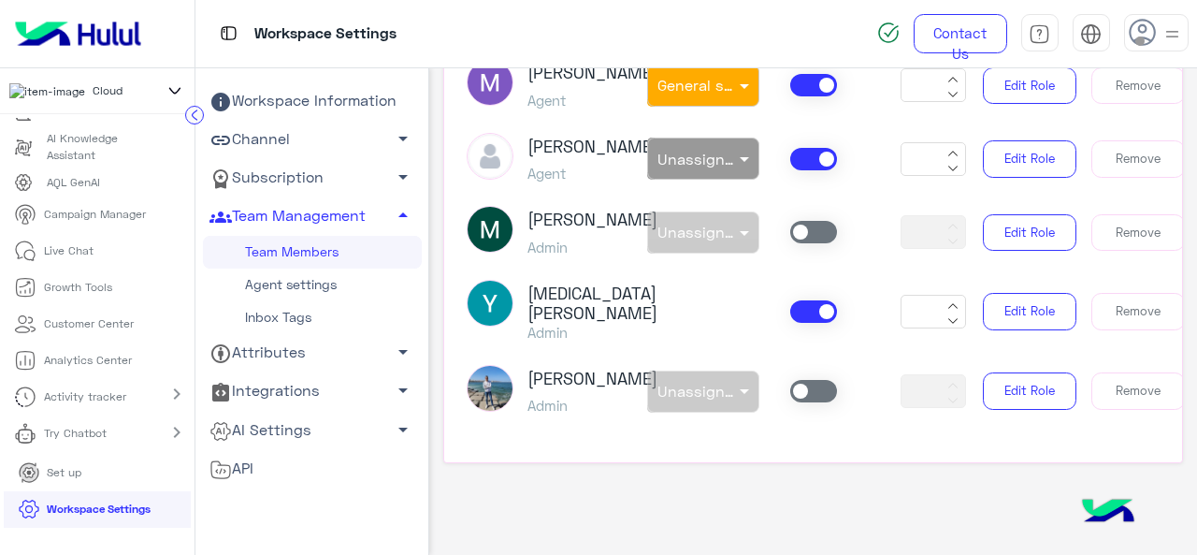
scroll to position [1492, 0]
click at [717, 167] on span "Unassigned team" at bounding box center [720, 159] width 125 height 18
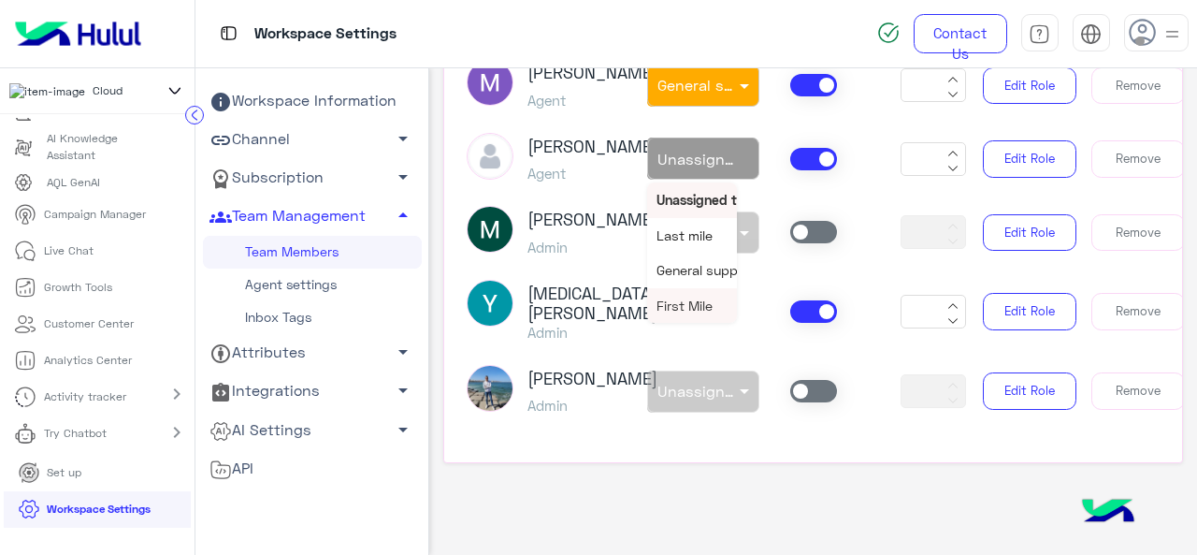
click at [692, 313] on span "First Mile" at bounding box center [685, 305] width 56 height 16
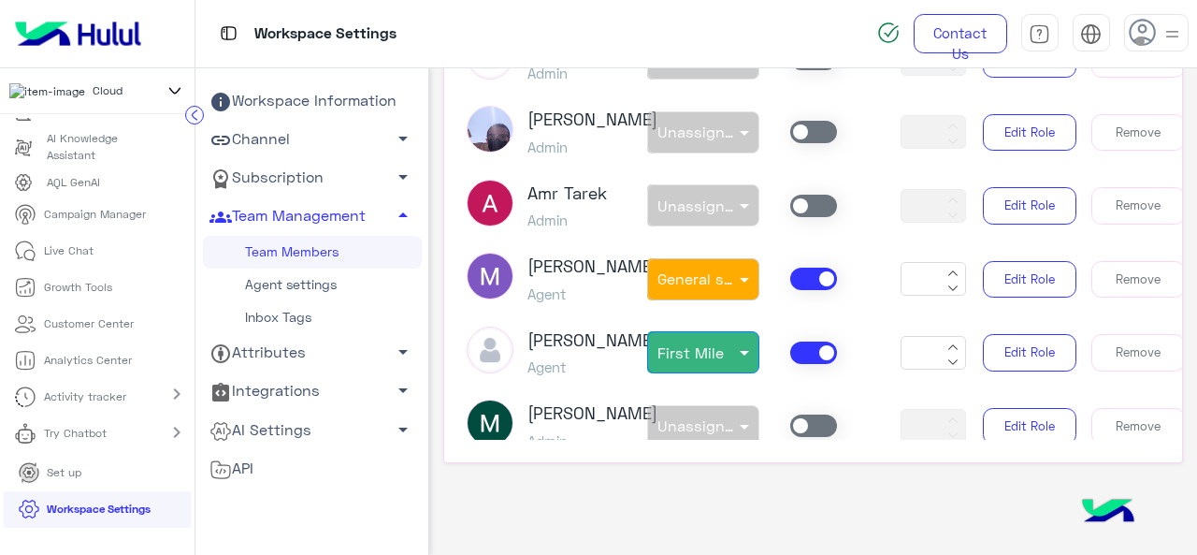
scroll to position [1211, 0]
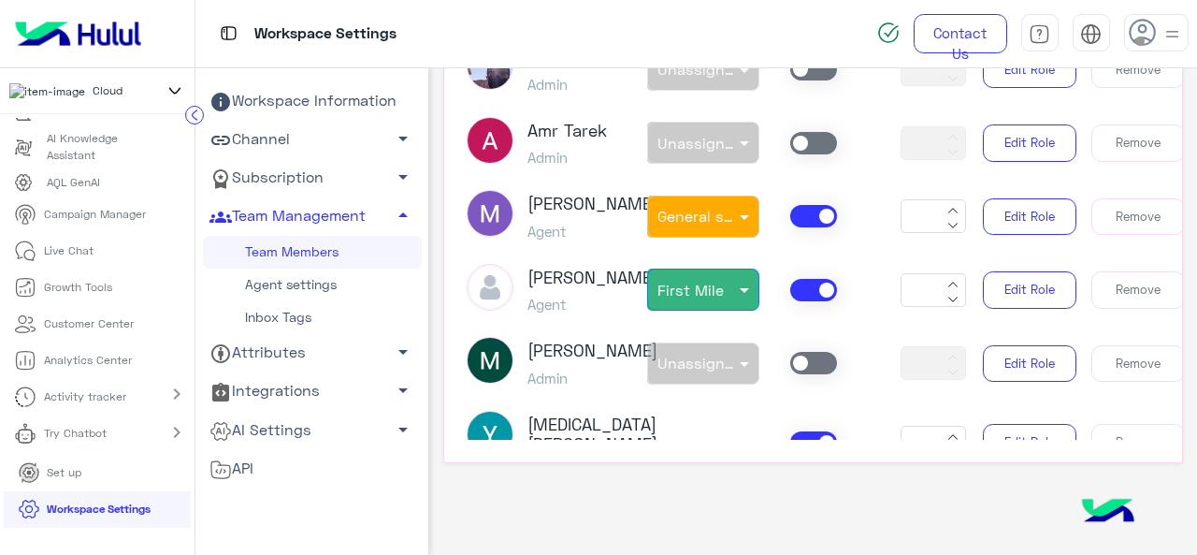
click at [87, 247] on link "Live Chat" at bounding box center [54, 250] width 108 height 36
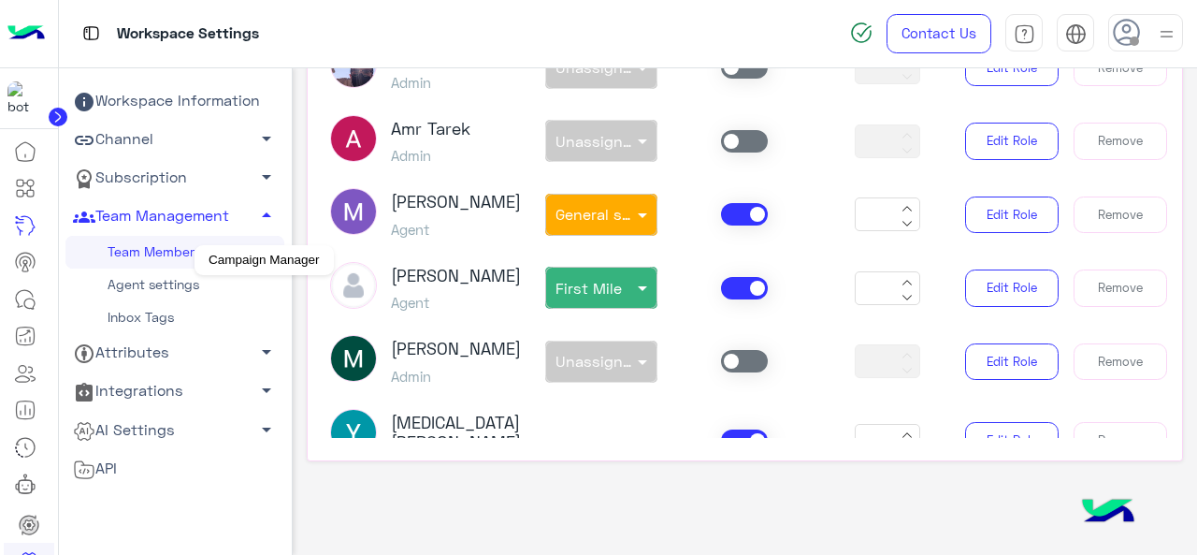
scroll to position [1117, 0]
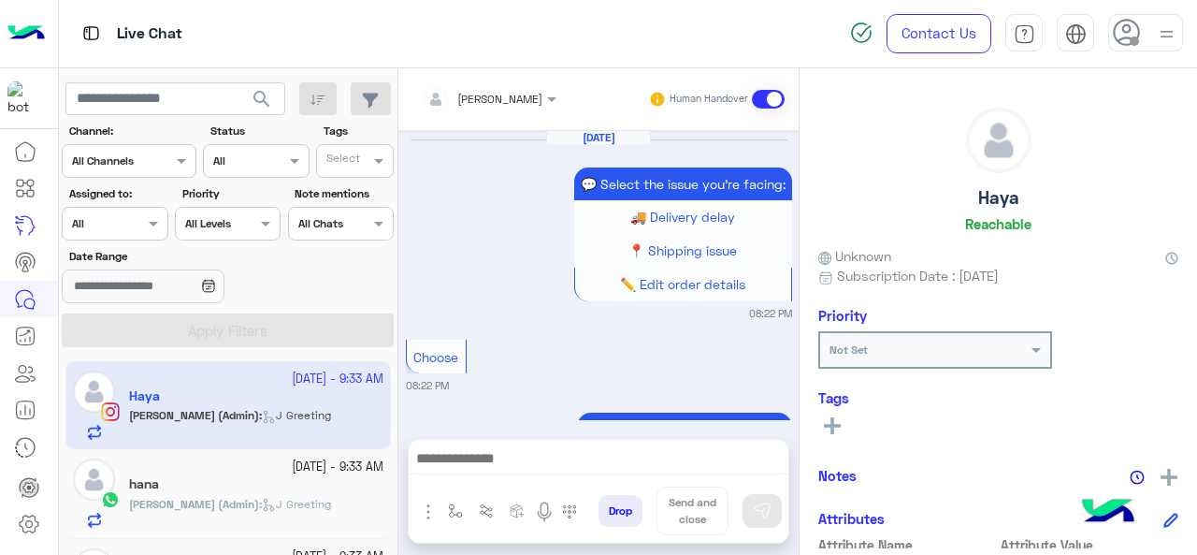
scroll to position [804, 0]
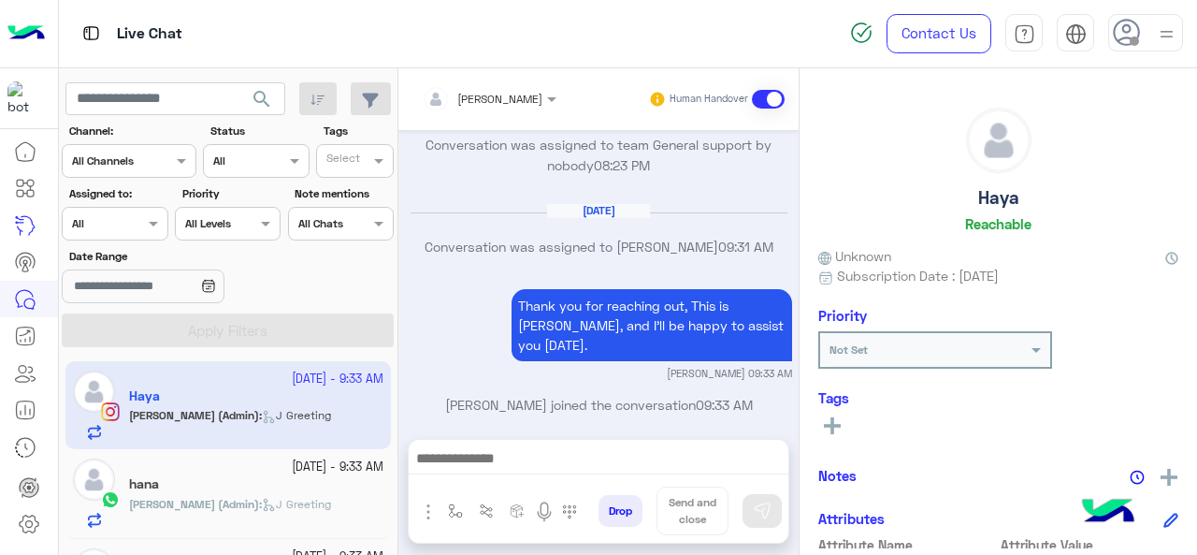
click at [127, 201] on div "Assigned to: Assigned on All" at bounding box center [115, 212] width 106 height 55
click at [142, 206] on div "Assigned to: Assigned on All" at bounding box center [115, 212] width 106 height 55
click at [149, 216] on span at bounding box center [155, 223] width 23 height 20
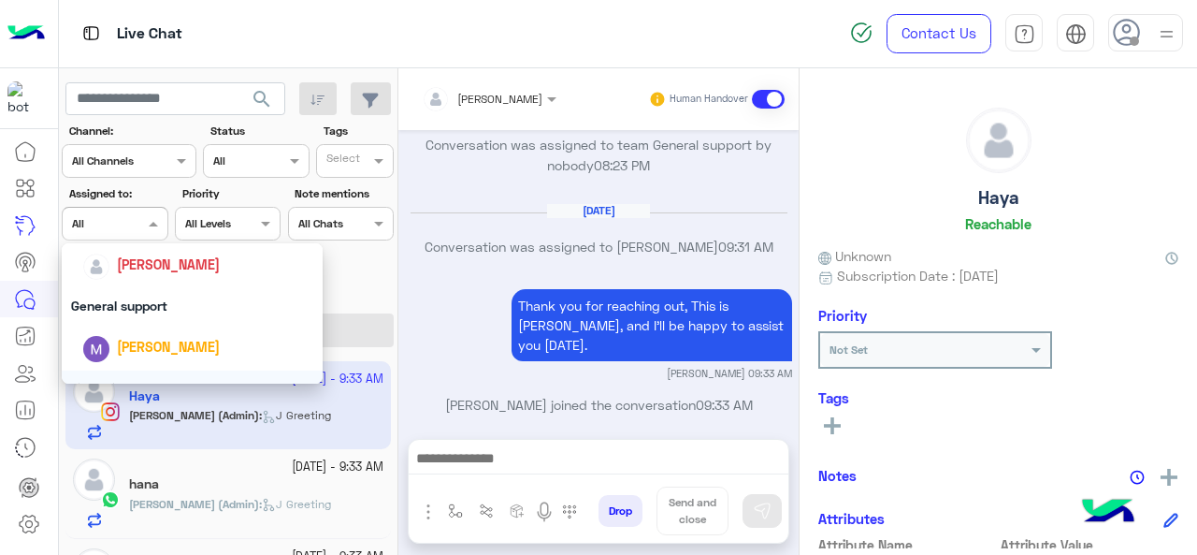
scroll to position [273, 0]
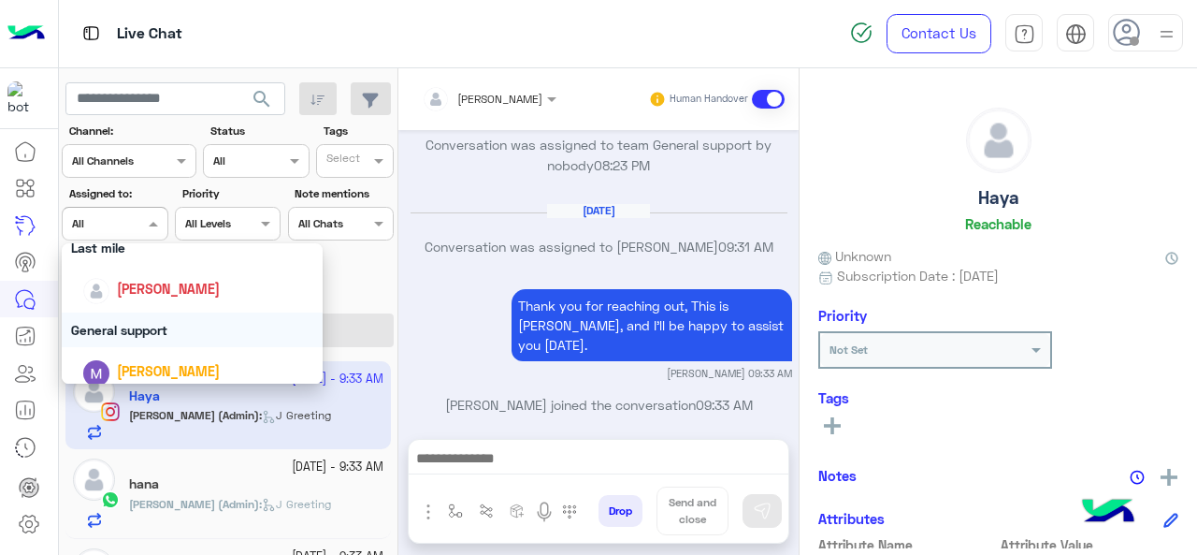
click at [141, 328] on div "General support" at bounding box center [193, 329] width 262 height 35
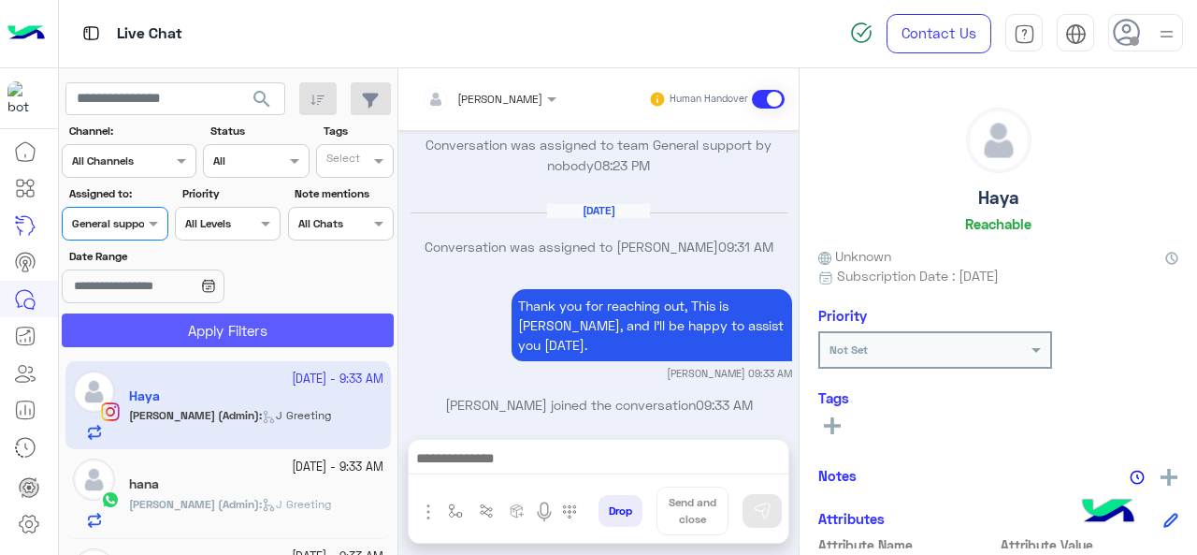
click at [204, 329] on button "Apply Filters" at bounding box center [228, 330] width 332 height 34
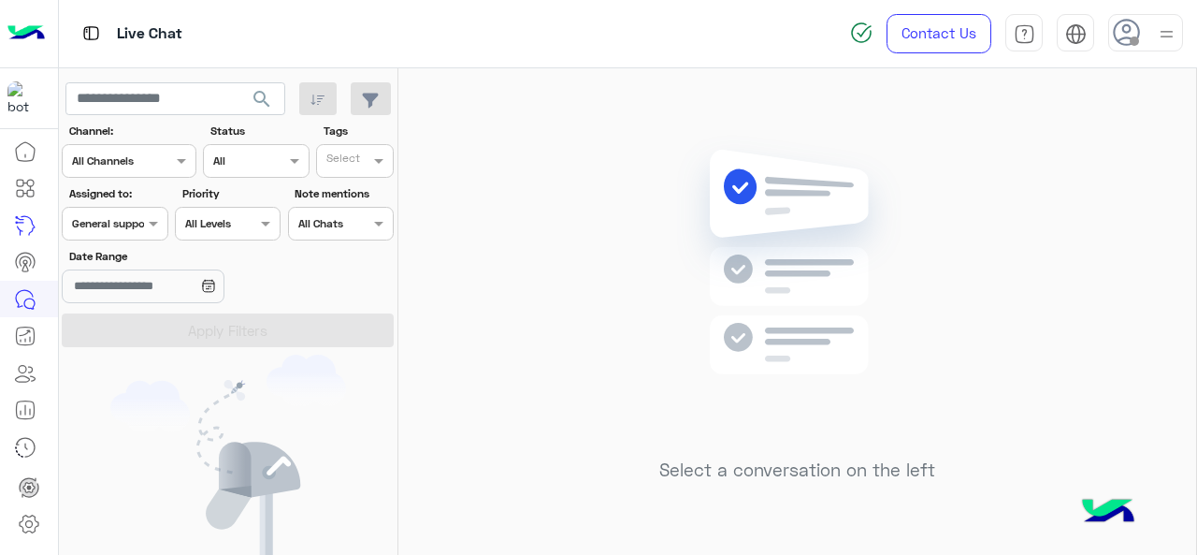
click at [122, 231] on div "General support" at bounding box center [112, 223] width 81 height 17
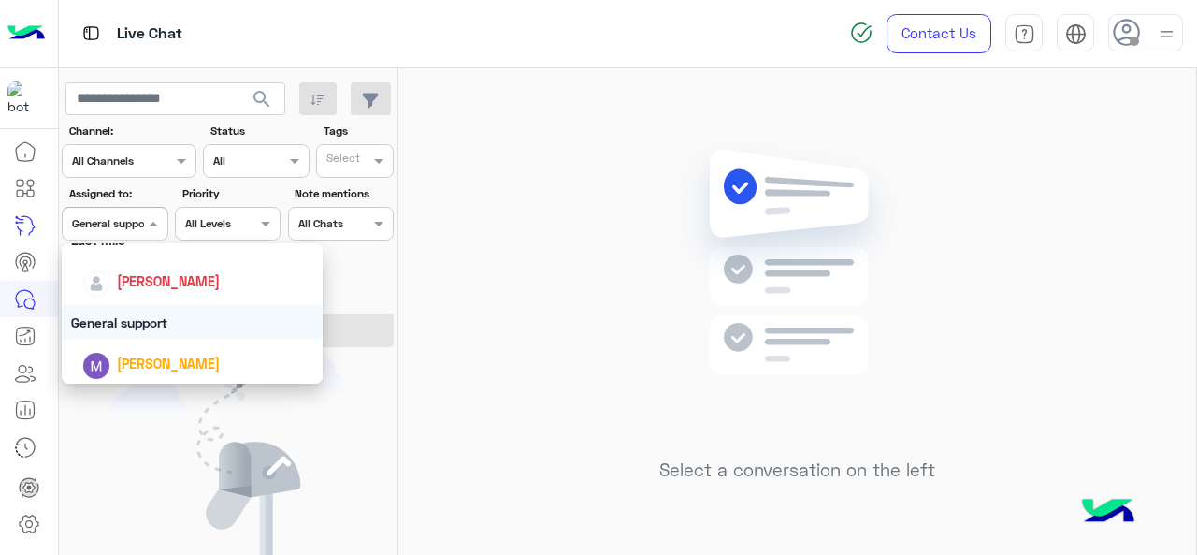
scroll to position [367, 0]
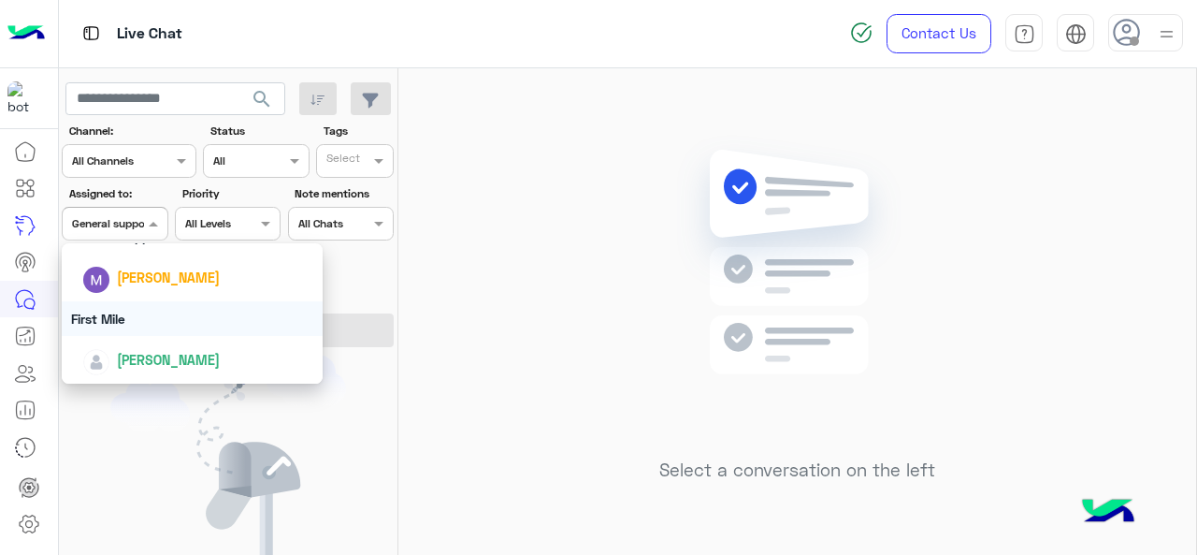
click at [145, 325] on div "First Mile" at bounding box center [193, 318] width 262 height 35
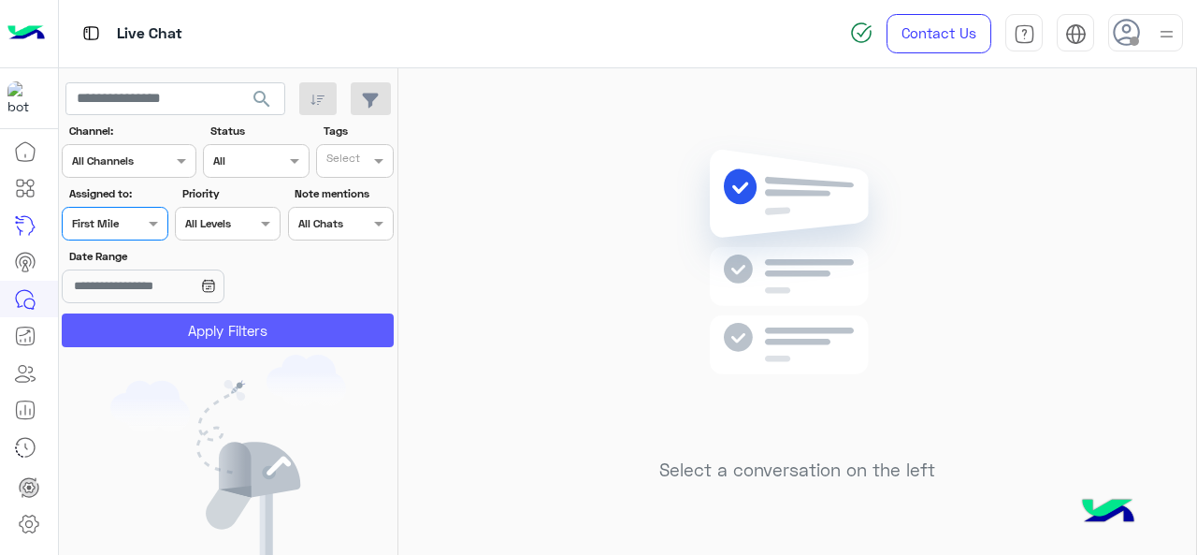
click at [161, 320] on button "Apply Filters" at bounding box center [228, 330] width 332 height 34
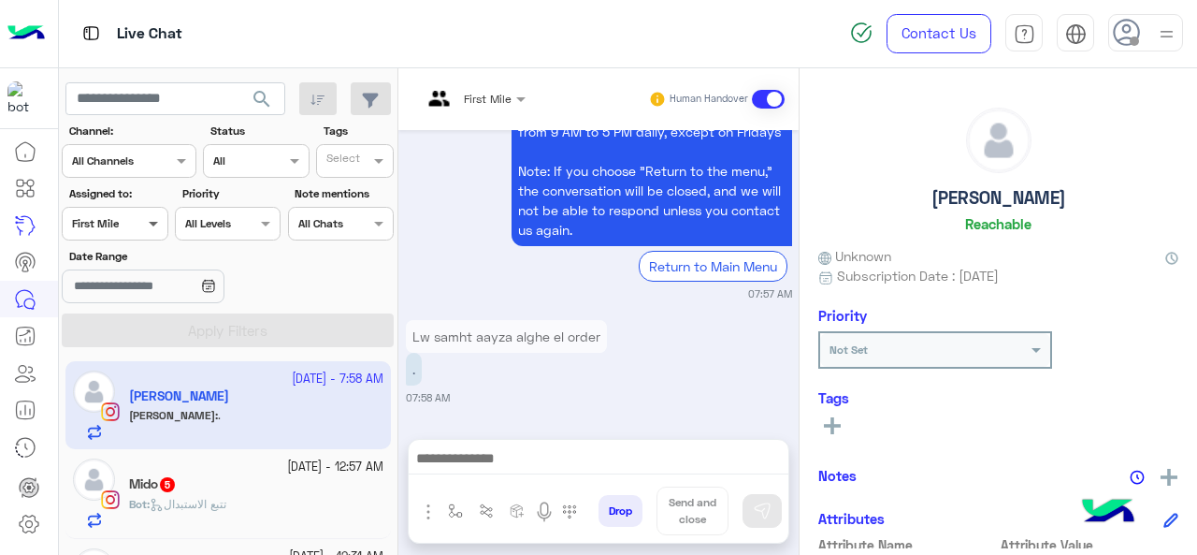
click at [158, 226] on span at bounding box center [155, 223] width 23 height 20
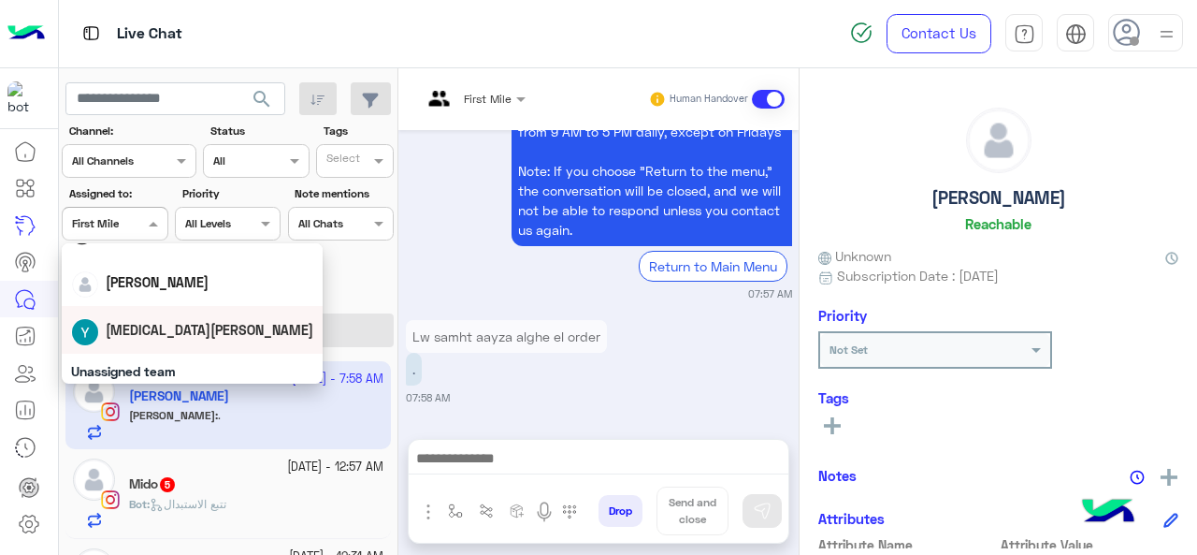
scroll to position [94, 0]
